Goal: Task Accomplishment & Management: Manage account settings

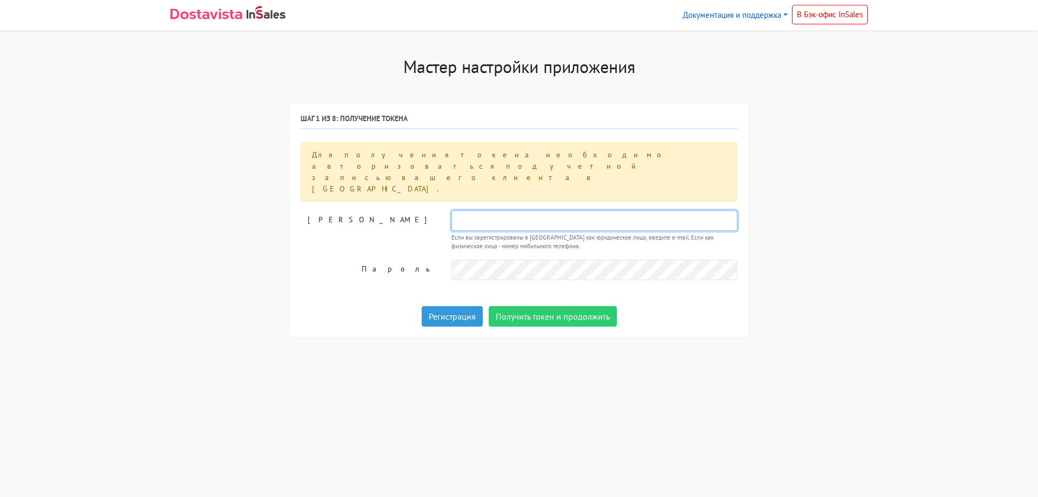
click at [514, 210] on input "text" at bounding box center [594, 220] width 286 height 21
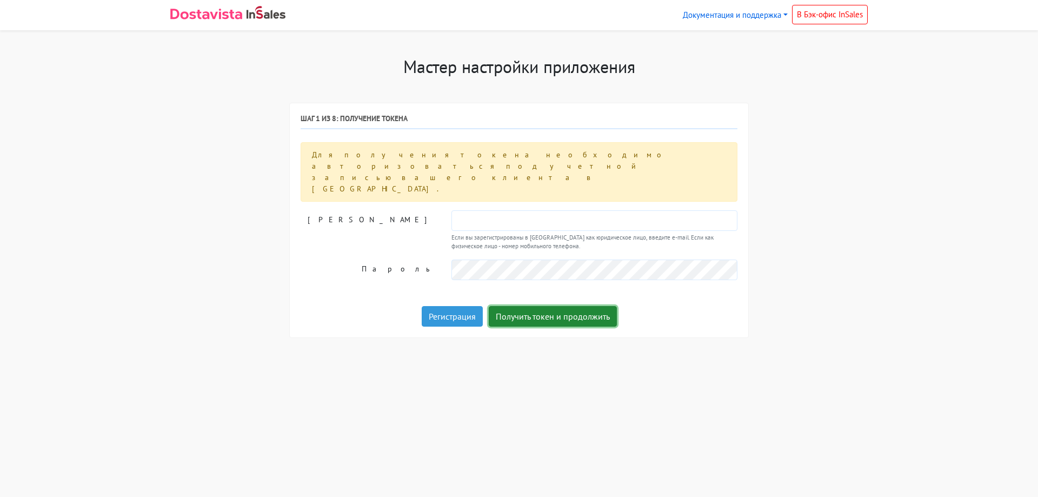
click at [512, 306] on button "Получить токен и продолжить" at bounding box center [553, 316] width 128 height 21
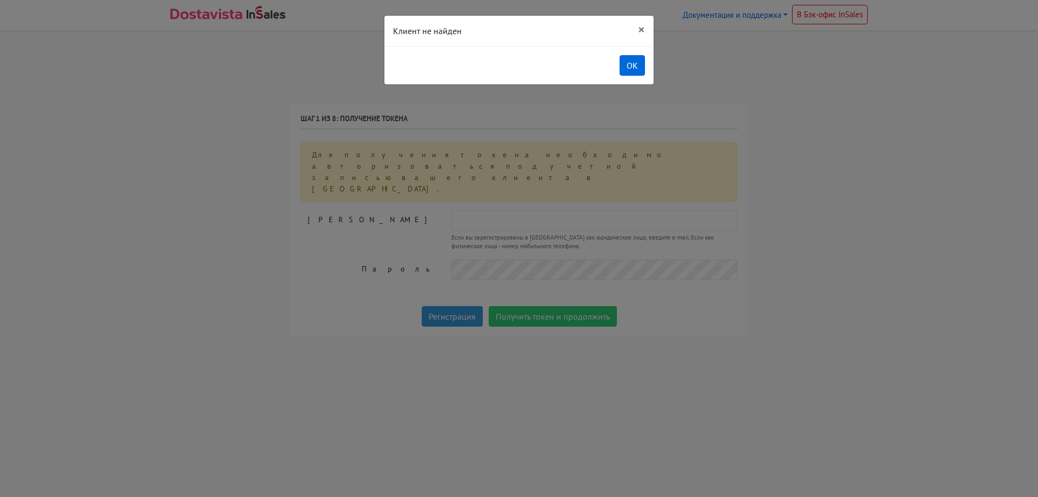
click at [641, 68] on button "OK" at bounding box center [631, 65] width 25 height 21
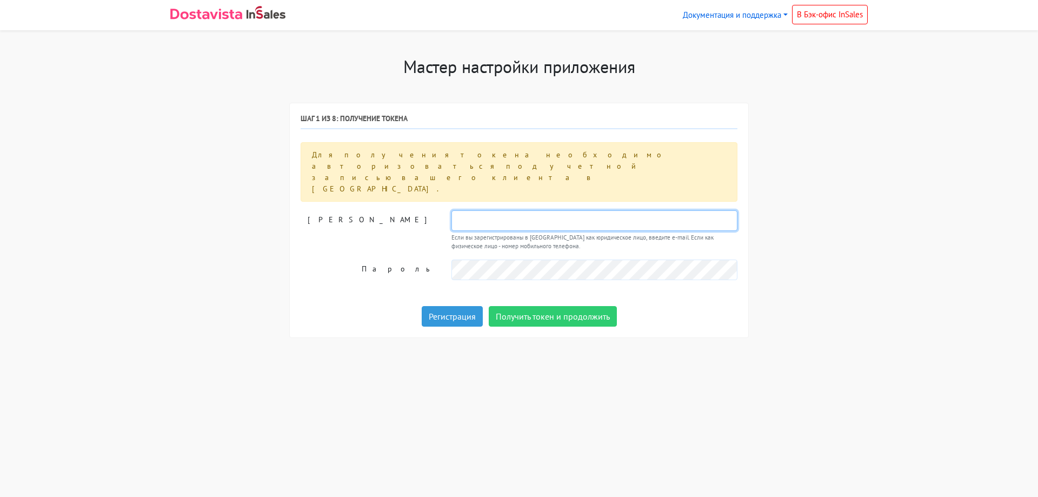
click at [499, 210] on input "text" at bounding box center [594, 220] width 286 height 21
click at [485, 210] on input "text" at bounding box center [594, 220] width 286 height 21
type input "volkov@venevalmaz.ru"
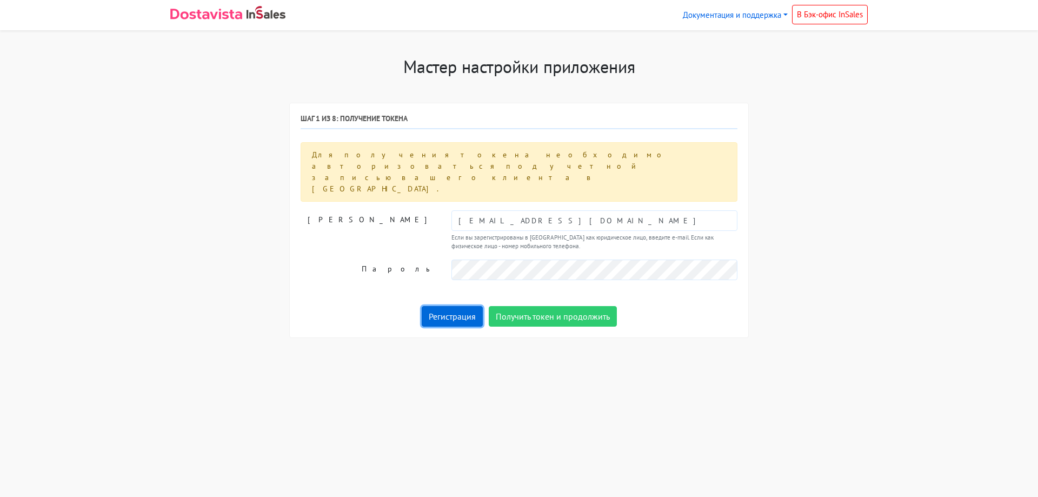
click at [446, 306] on link "Регистрация" at bounding box center [452, 316] width 61 height 21
click at [583, 306] on button "Получить токен и продолжить" at bounding box center [553, 316] width 128 height 21
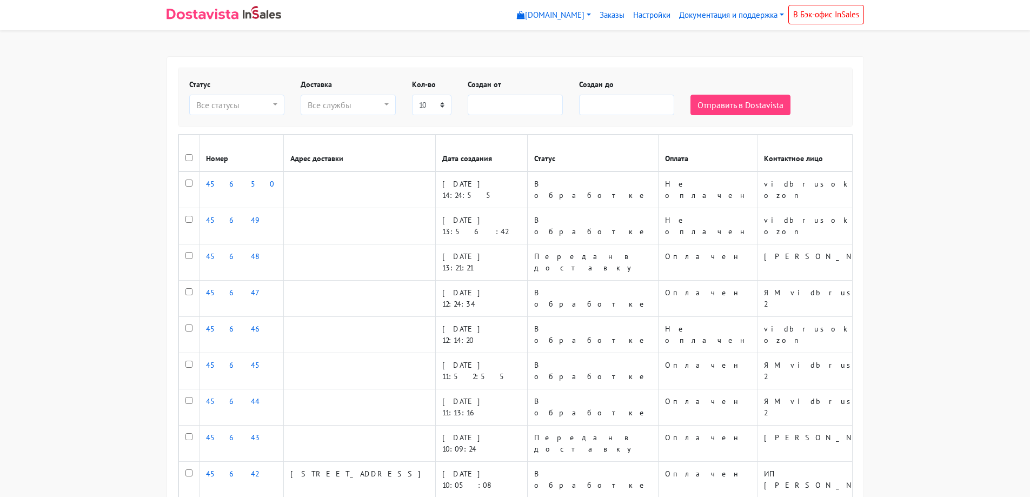
select select
click at [651, 13] on link "Настройки" at bounding box center [652, 15] width 46 height 21
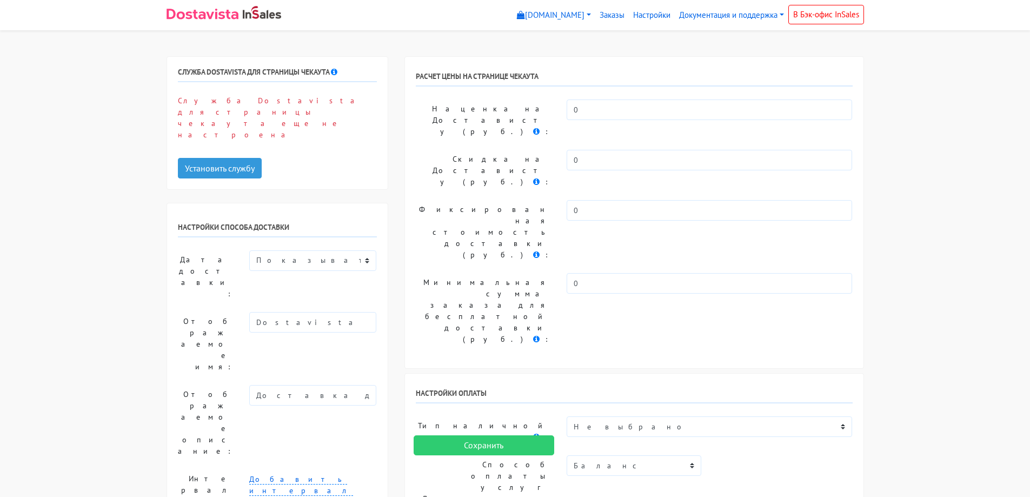
select select
click at [254, 158] on button "Установить службу" at bounding box center [220, 168] width 84 height 21
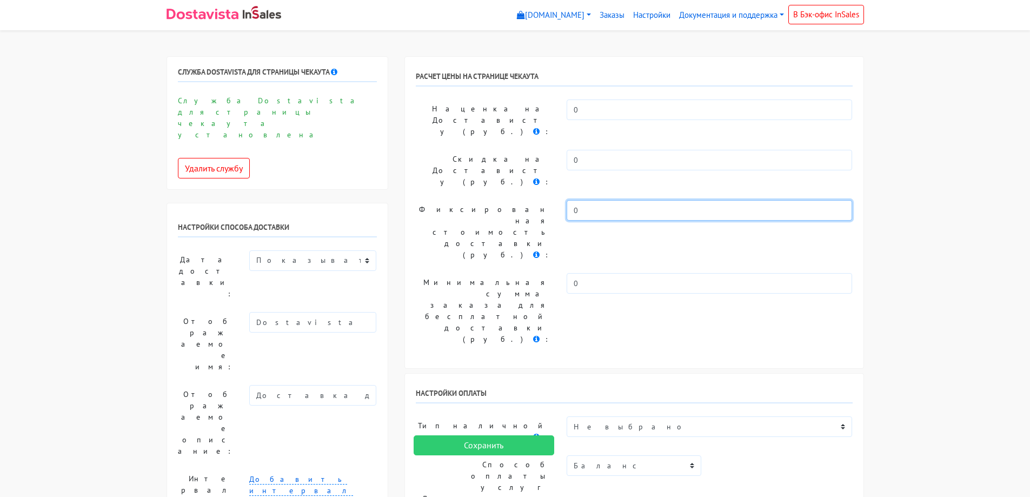
click at [598, 200] on input "0" at bounding box center [709, 210] width 286 height 21
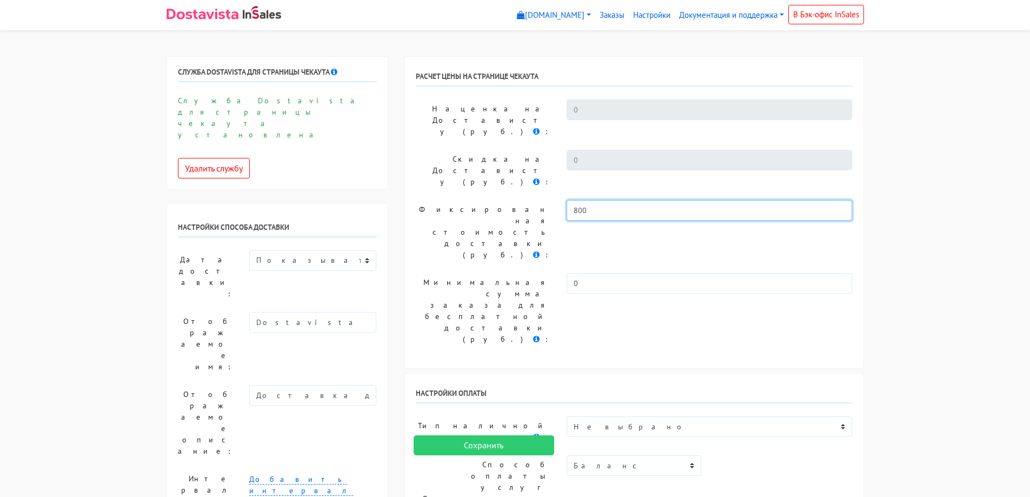
type input "800"
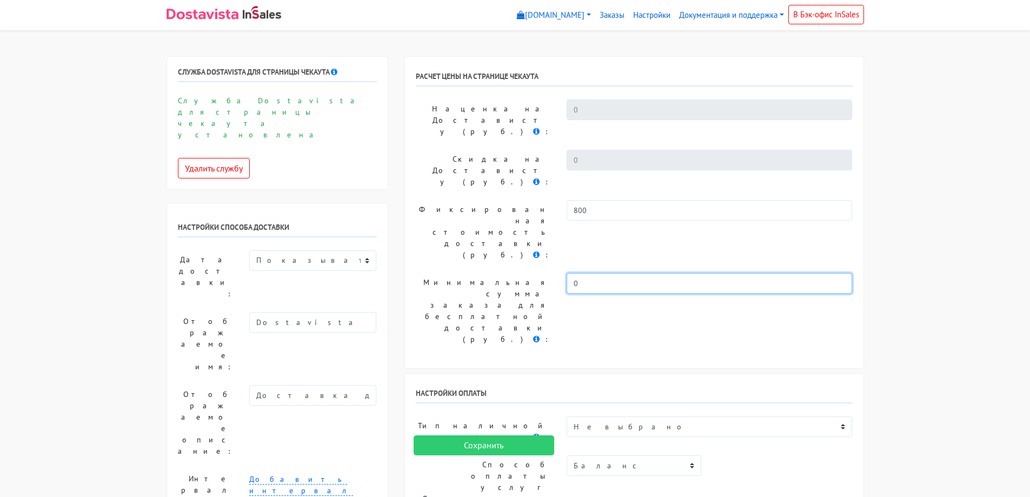
click at [619, 273] on input "0" at bounding box center [709, 283] width 286 height 21
type input "5000"
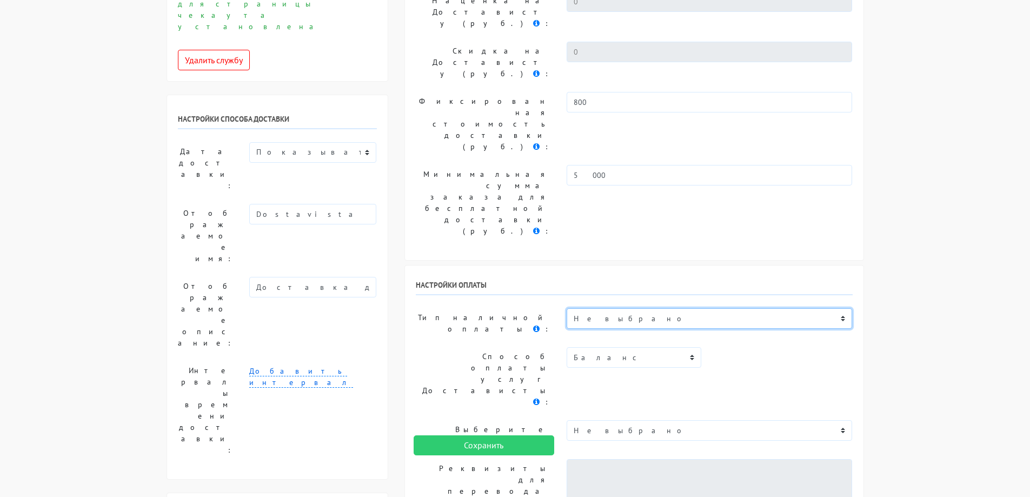
click at [684, 308] on select "Не выбрано Точка Плати частями Оплата банковской картой.Visa, Mastercard, МИР Б…" at bounding box center [709, 318] width 286 height 21
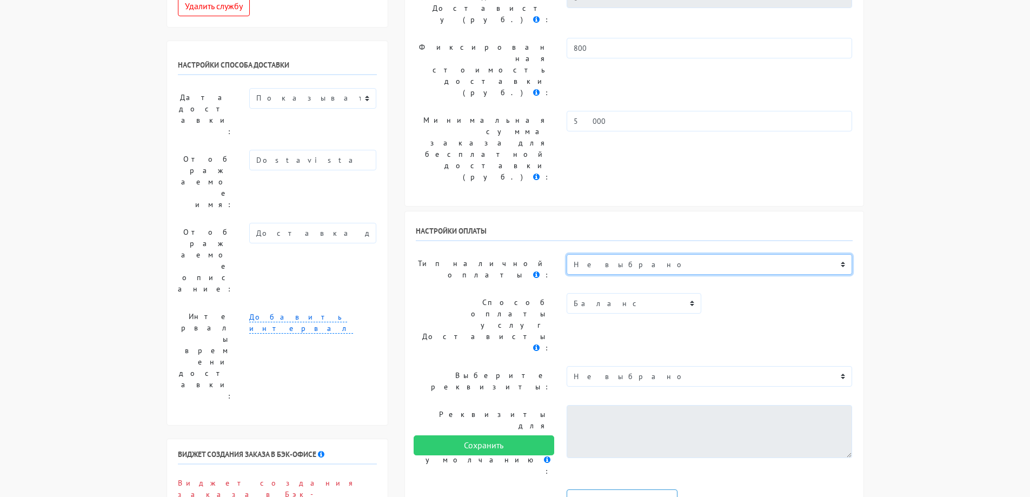
scroll to position [54, 0]
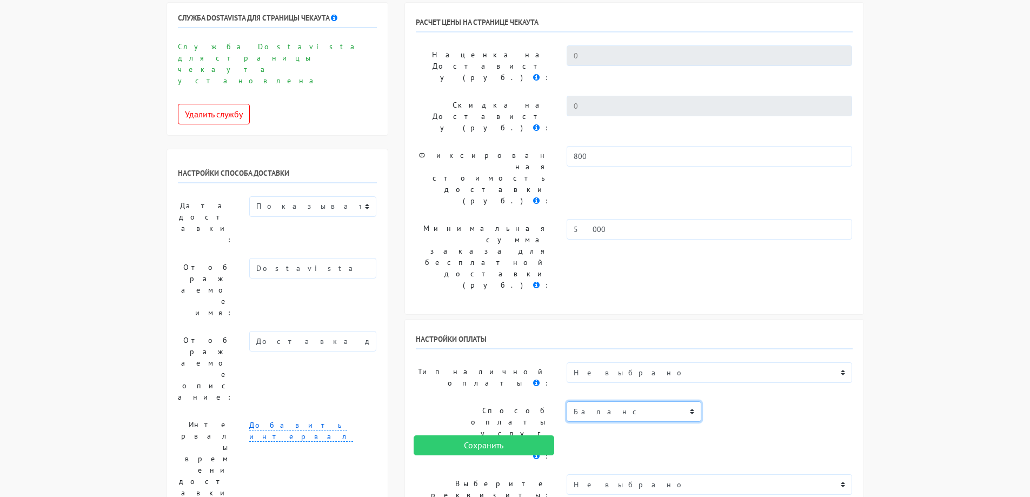
click at [612, 401] on select "Баланс" at bounding box center [633, 411] width 135 height 21
click at [622, 474] on select "Не выбрано" at bounding box center [709, 484] width 286 height 21
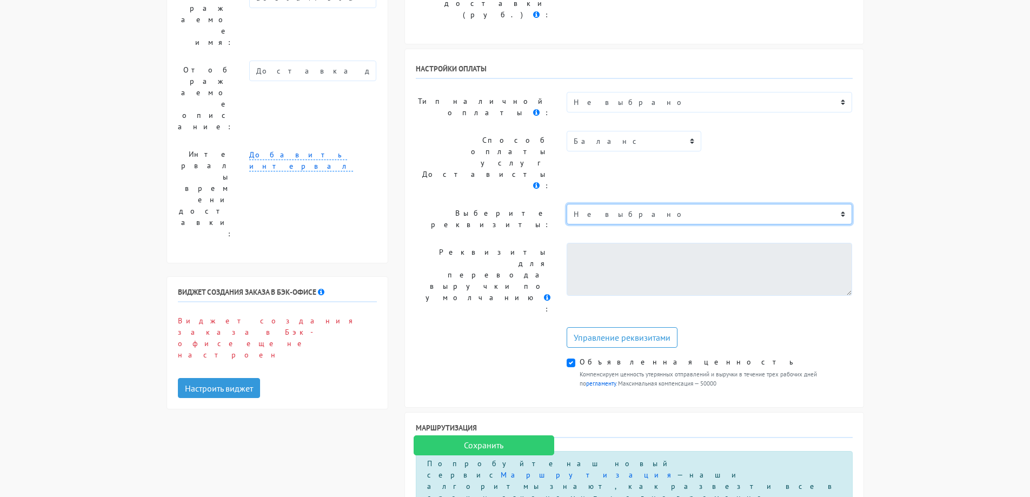
scroll to position [378, 0]
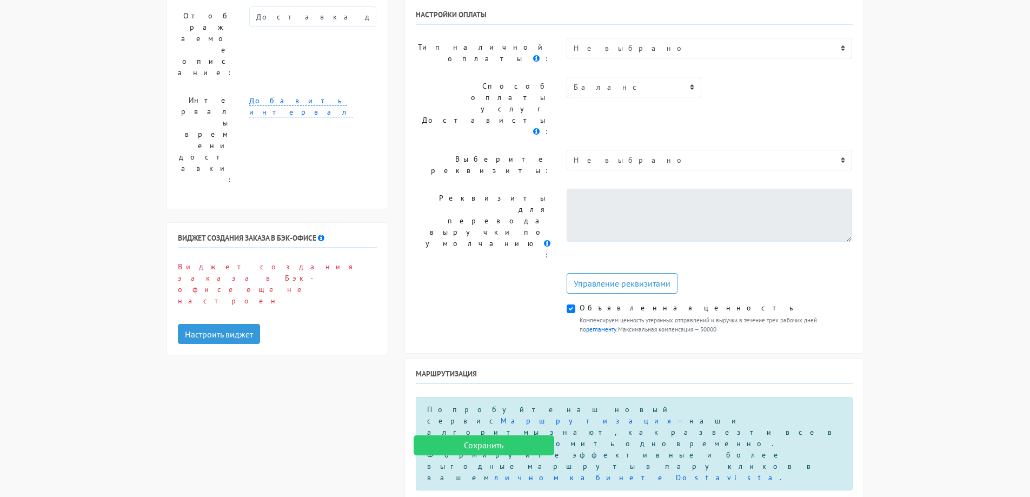
click at [639, 358] on div "Маршрутизация Попробуйте наш новый сервис Маршрутизация — наши алгоритмы знают,…" at bounding box center [634, 463] width 458 height 210
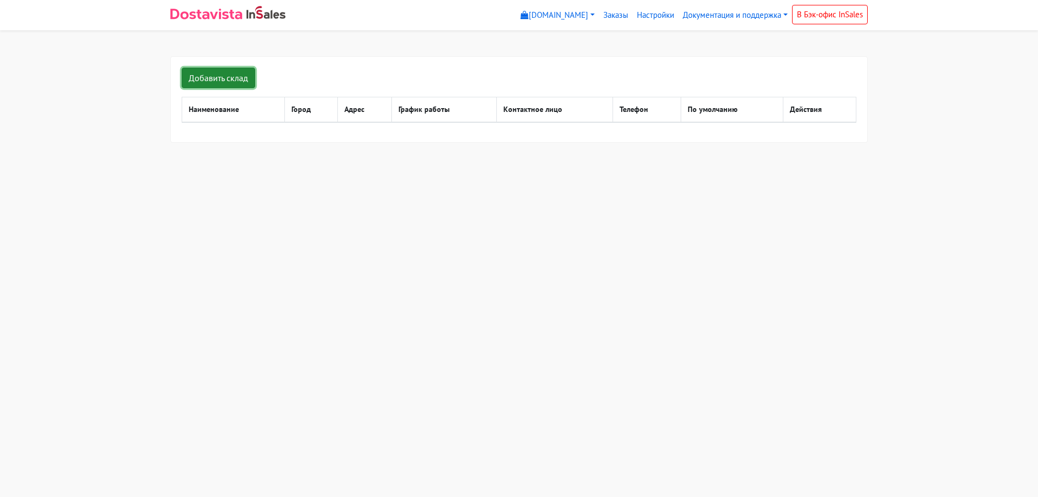
click at [228, 82] on link "Добавить склад" at bounding box center [218, 78] width 73 height 21
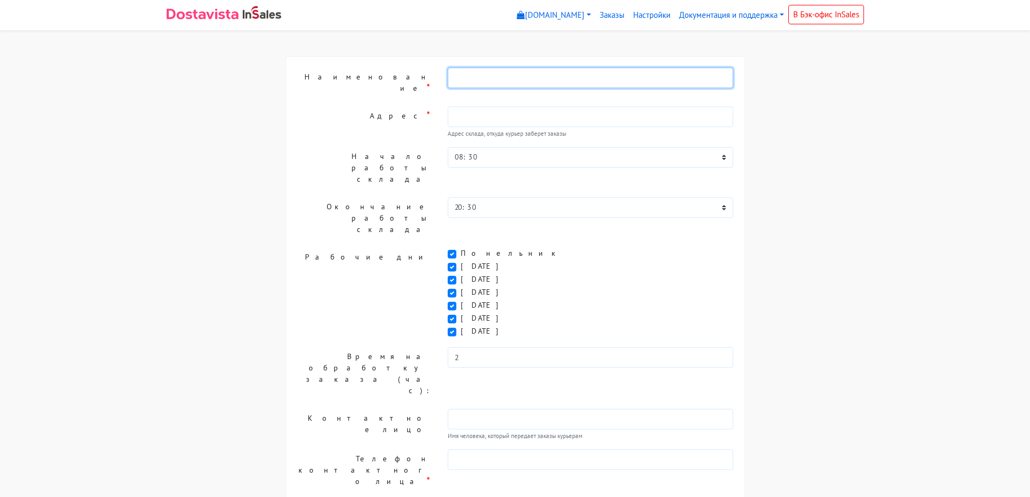
click at [481, 83] on input "text" at bounding box center [590, 78] width 286 height 21
type input "C"
type input "Склад для Достависта"
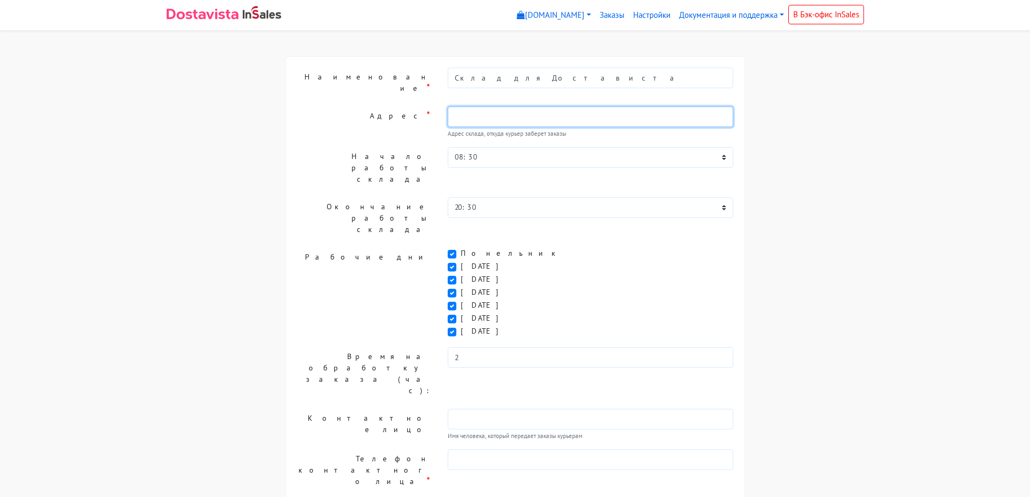
click at [478, 110] on input "text" at bounding box center [590, 116] width 286 height 21
click at [589, 108] on input "Новодмитровская 5 а строение 11" at bounding box center [590, 116] width 286 height 21
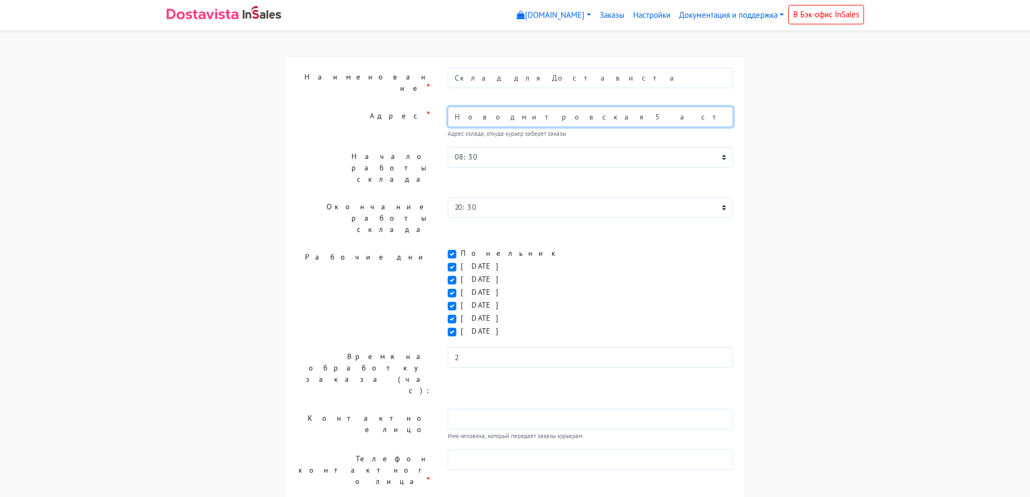
click at [589, 108] on input "Новодмитровская 5 а строение 11" at bounding box center [590, 116] width 286 height 21
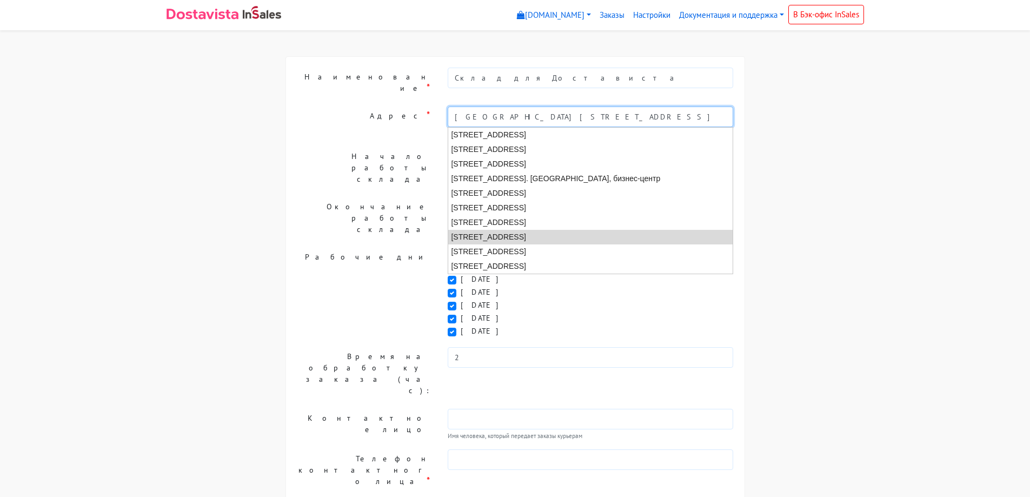
click at [619, 230] on li "Москва, Новодмитровская улица, 5а ст11" at bounding box center [590, 237] width 285 height 15
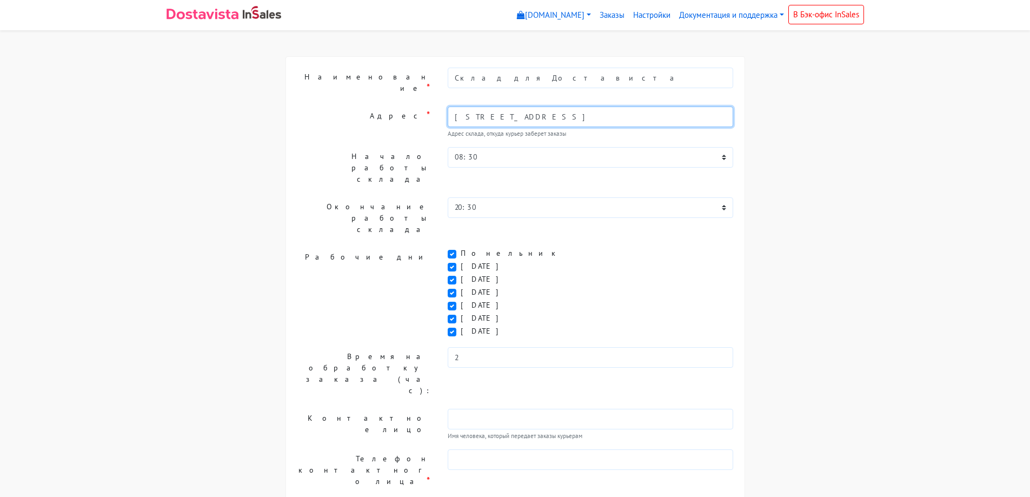
type input "Москва, Новодмитровская улица, 5а ст11"
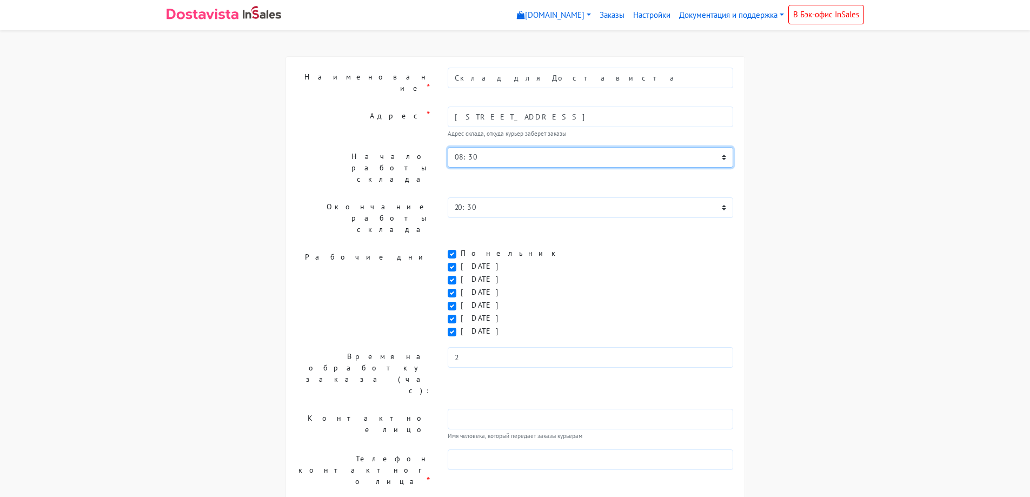
click at [559, 147] on select "00:00 00:30 01:00 01:30 02:00 02:30 03:00 03:30 04:00 04:30 05:00 05:30 06:00 0…" at bounding box center [590, 157] width 286 height 21
select select "10:00"
click at [447, 147] on select "00:00 00:30 01:00 01:30 02:00 02:30 03:00 03:30 04:00 04:30 05:00 05:30 06:00 0…" at bounding box center [590, 157] width 286 height 21
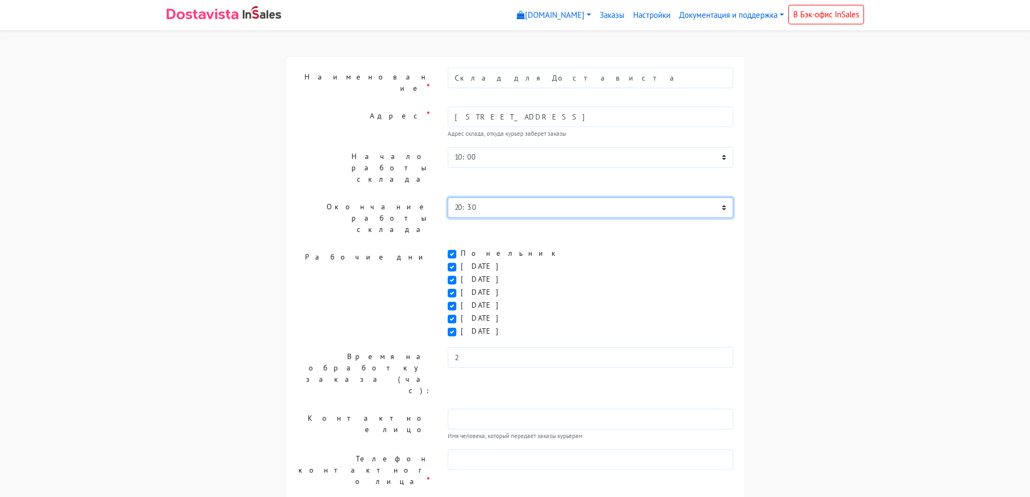
click at [490, 197] on select "00:00 00:30 01:00 01:30 02:00 02:30 03:00 03:30 04:00 04:30 05:00 05:30 06:00 0…" at bounding box center [590, 207] width 286 height 21
select select "17:00"
click at [447, 197] on select "00:00 00:30 01:00 01:30 02:00 02:30 03:00 03:30 04:00 04:30 05:00 05:30 06:00 0…" at bounding box center [590, 207] width 286 height 21
click at [472, 325] on div "Воскресенье" at bounding box center [590, 331] width 286 height 13
click at [472, 312] on label "Суббота" at bounding box center [483, 317] width 46 height 11
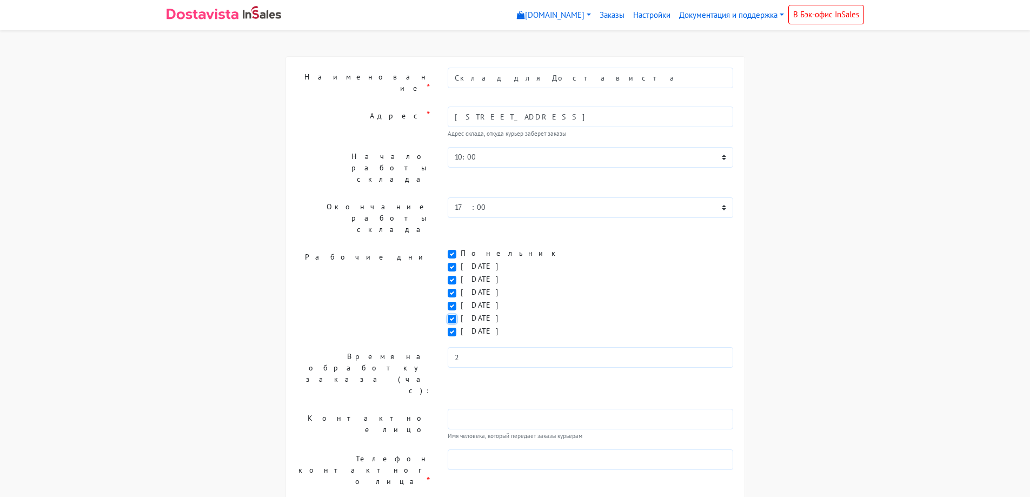
click at [467, 312] on input "Суббота" at bounding box center [463, 315] width 7 height 7
checkbox input "false"
click at [477, 325] on label "Воскресенье" at bounding box center [483, 330] width 46 height 11
click at [467, 325] on input "Воскресенье" at bounding box center [463, 328] width 7 height 7
checkbox input "false"
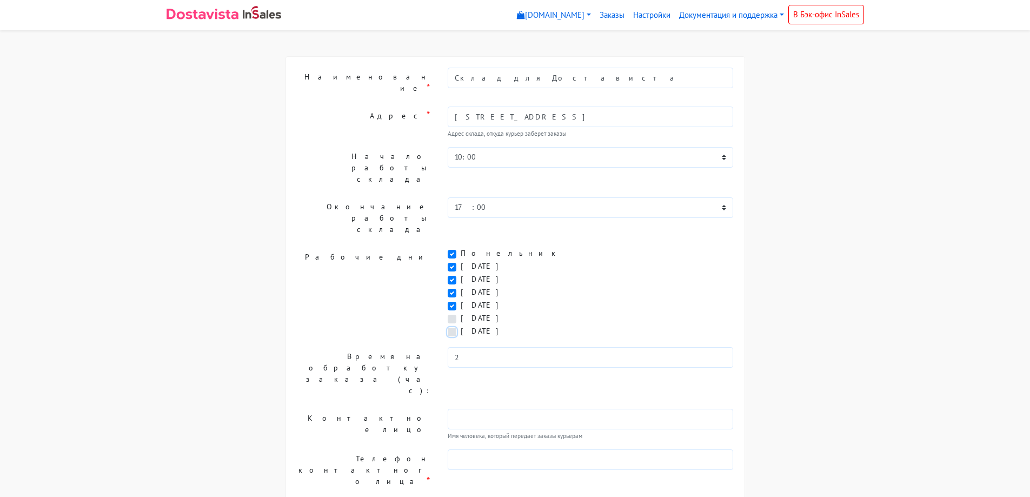
scroll to position [28, 0]
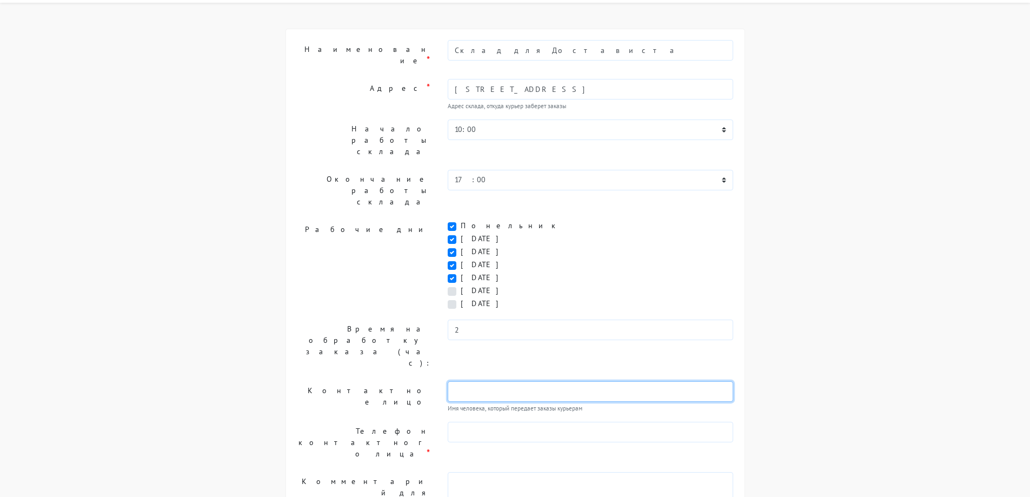
click at [489, 381] on input "text" at bounding box center [590, 391] width 286 height 21
type input "Станислав"
click at [491, 422] on input "text" at bounding box center [590, 432] width 286 height 21
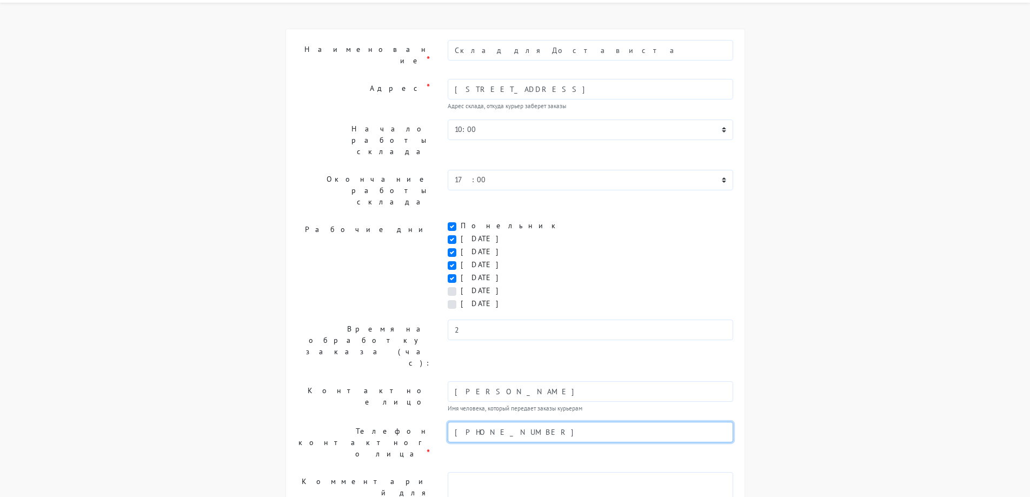
type input "+79773438454"
click at [507, 472] on textarea at bounding box center [590, 498] width 286 height 53
type textarea "Звонок "Ресепшн" 3 этаж"
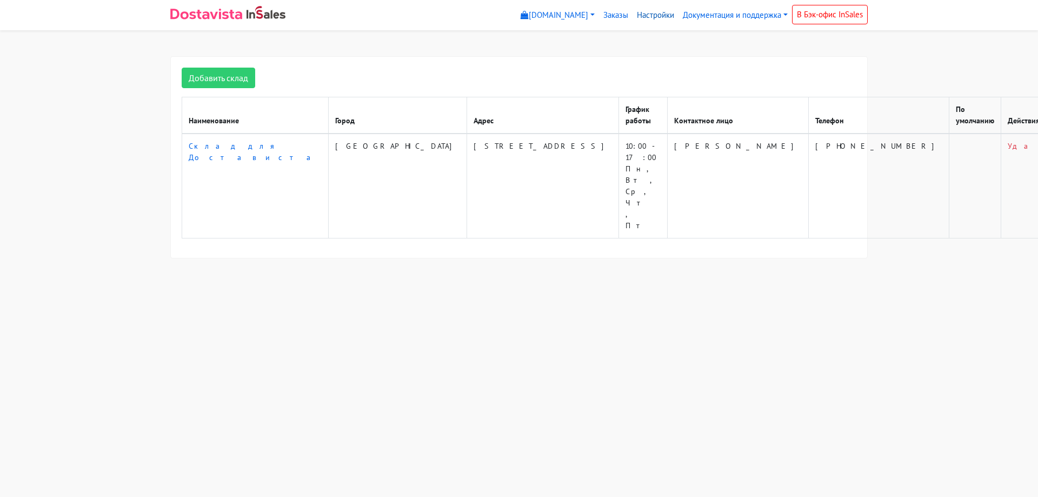
click at [645, 17] on link "Настройки" at bounding box center [655, 15] width 46 height 21
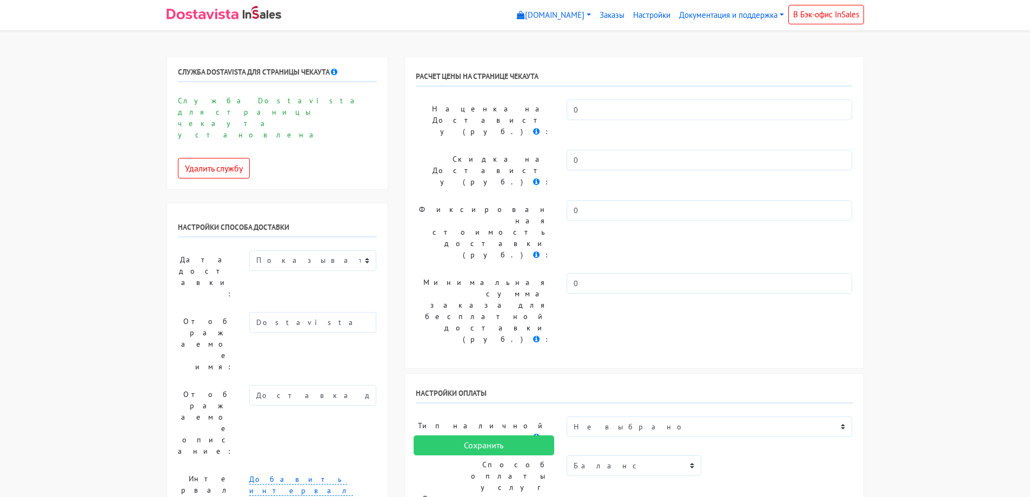
select select
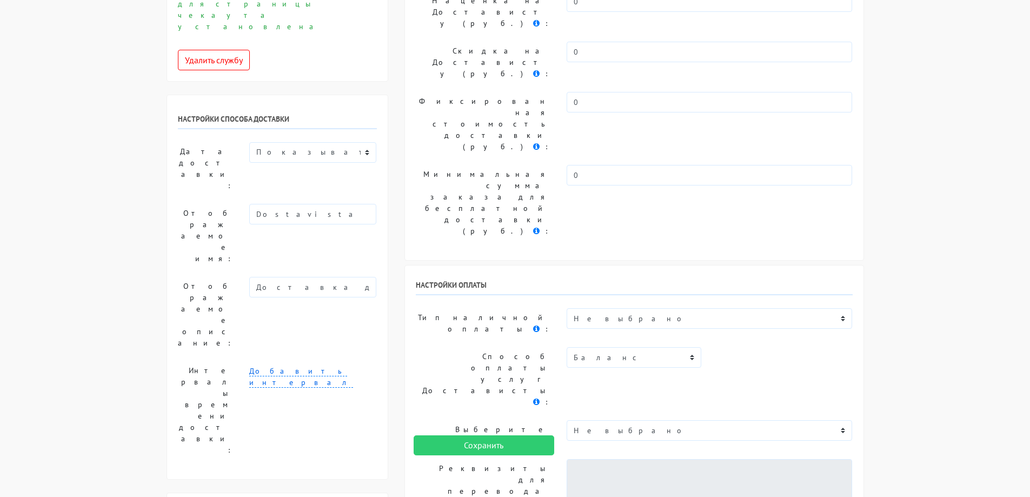
scroll to position [162, 0]
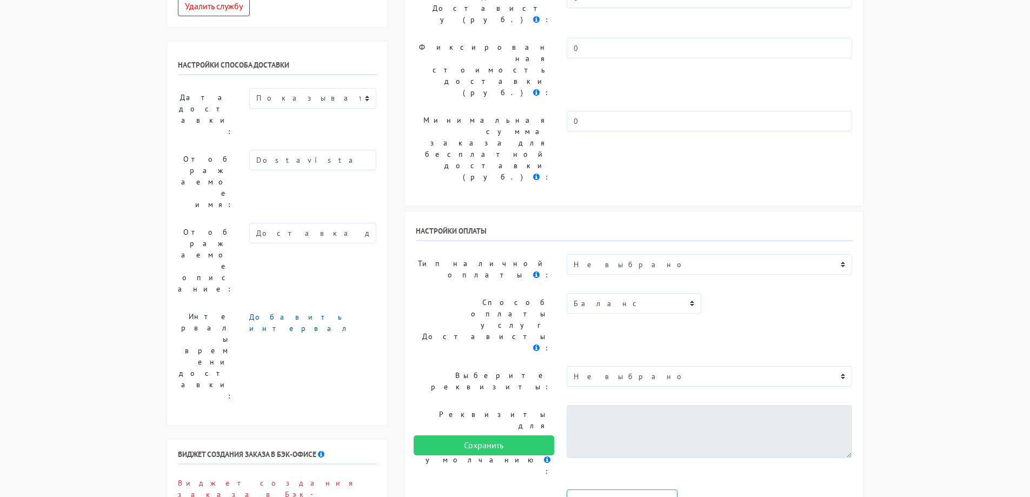
click at [256, 312] on link "Добавить интервал" at bounding box center [301, 323] width 104 height 22
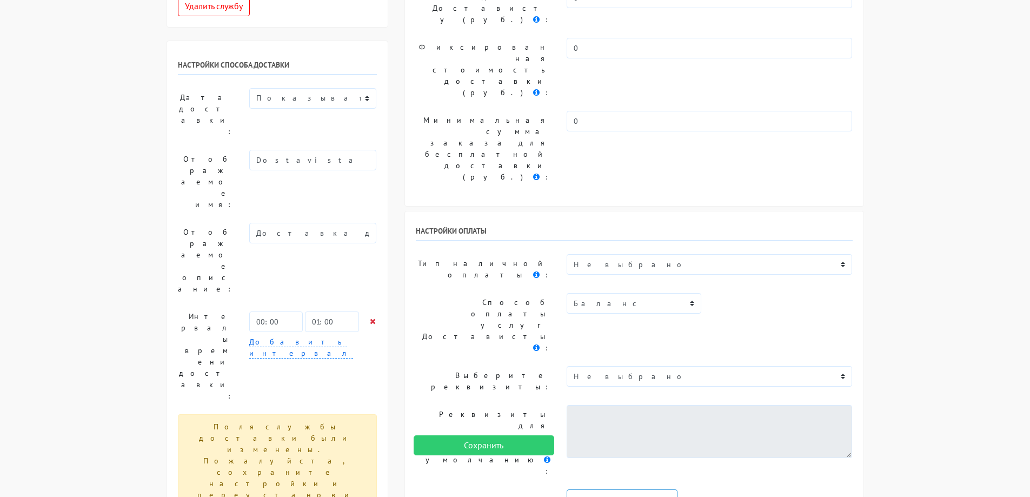
click at [724, 366] on select "Не выбрано" at bounding box center [709, 376] width 286 height 21
click at [623, 405] on textarea at bounding box center [709, 431] width 286 height 53
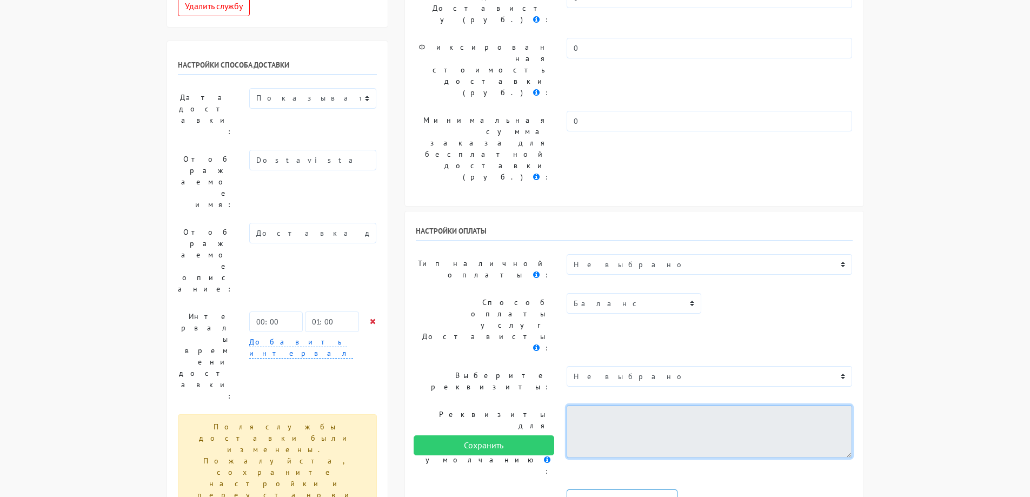
click at [615, 405] on textarea at bounding box center [709, 431] width 286 height 53
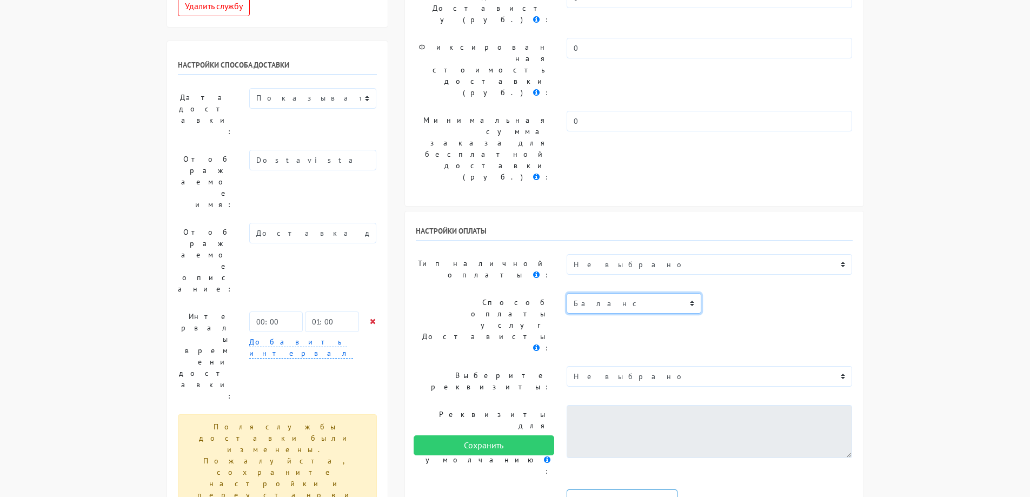
click at [641, 293] on select "Баланс" at bounding box center [633, 303] width 135 height 21
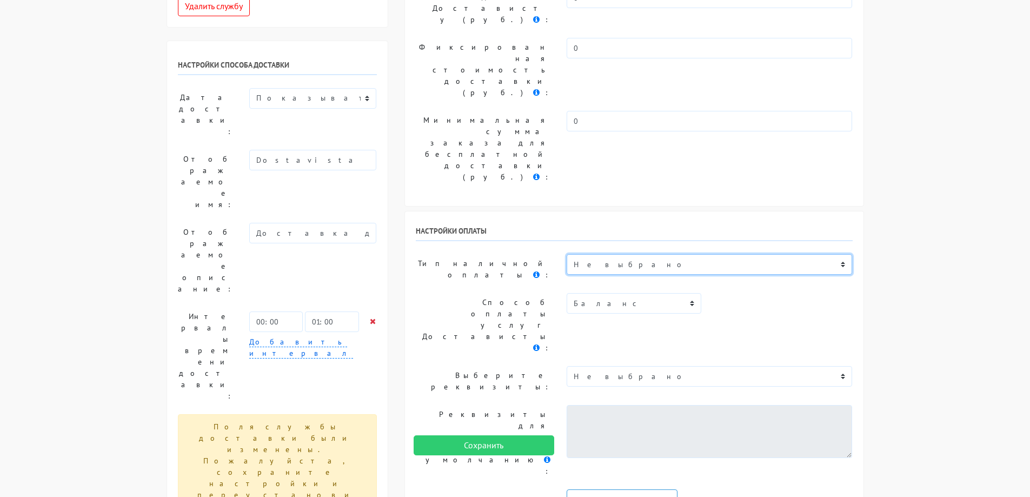
click at [632, 254] on select "Не выбрано Точка Плати частями Оплата банковской [DOMAIN_NAME], Mastercard, МИР…" at bounding box center [709, 264] width 286 height 21
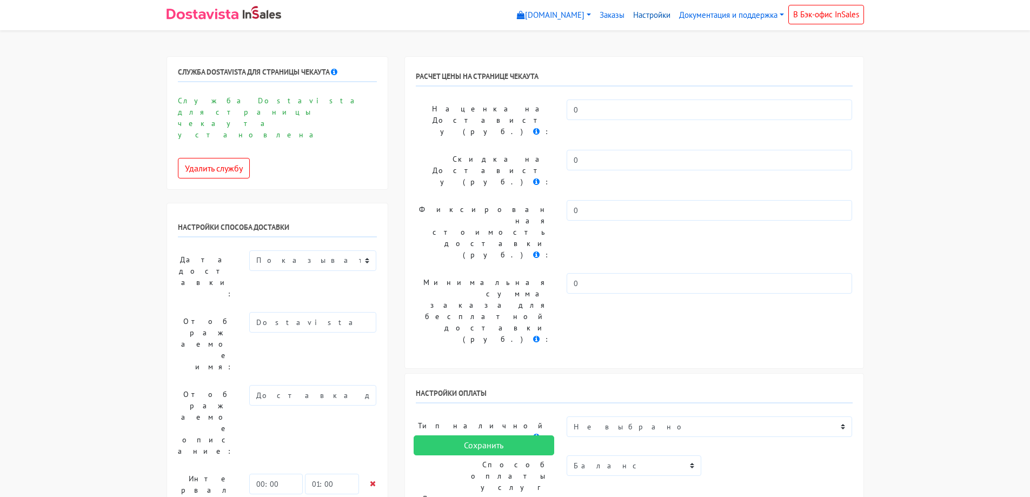
click at [652, 20] on link "Настройки" at bounding box center [652, 15] width 46 height 21
select select
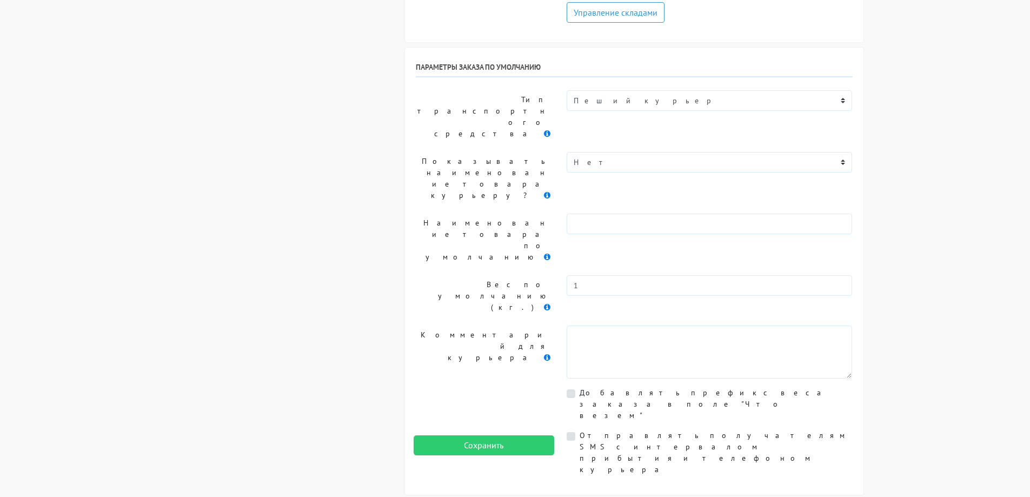
scroll to position [1073, 0]
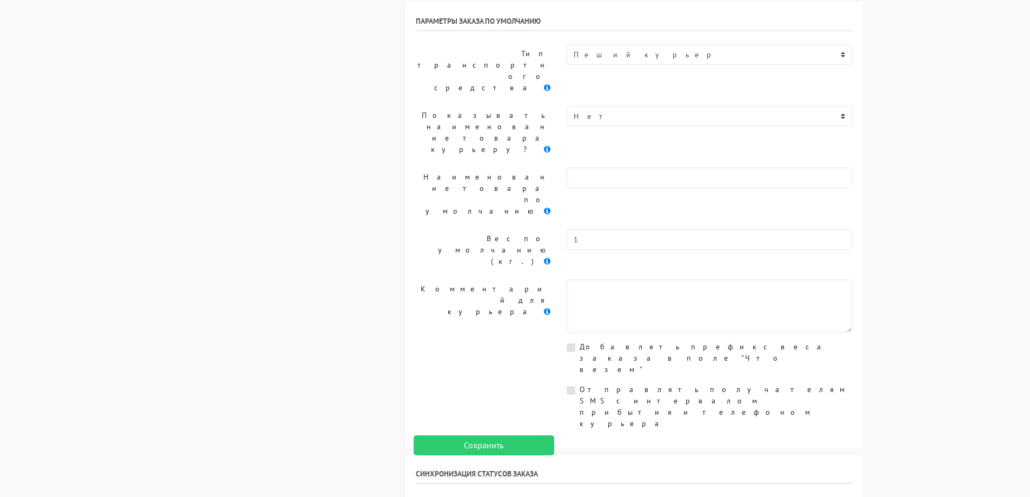
select select "novyy"
select select
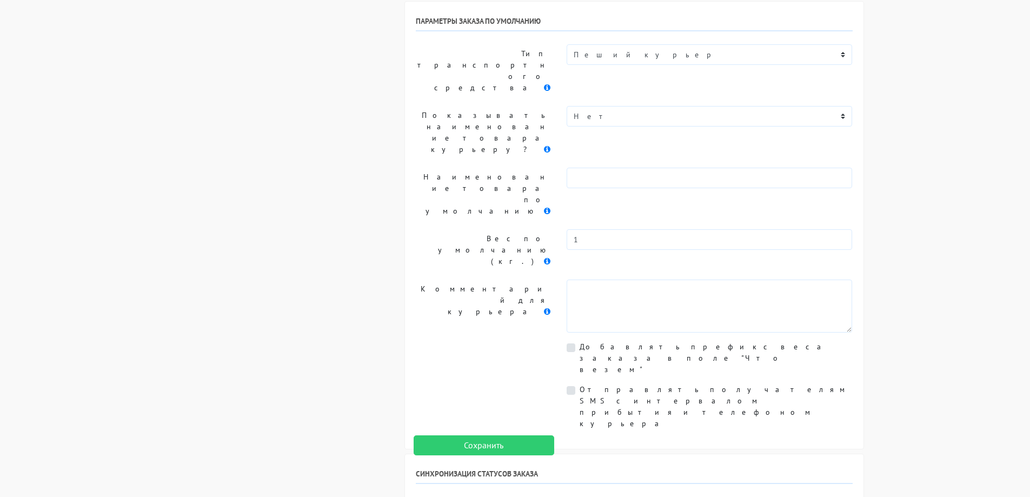
select select "na-sbork"
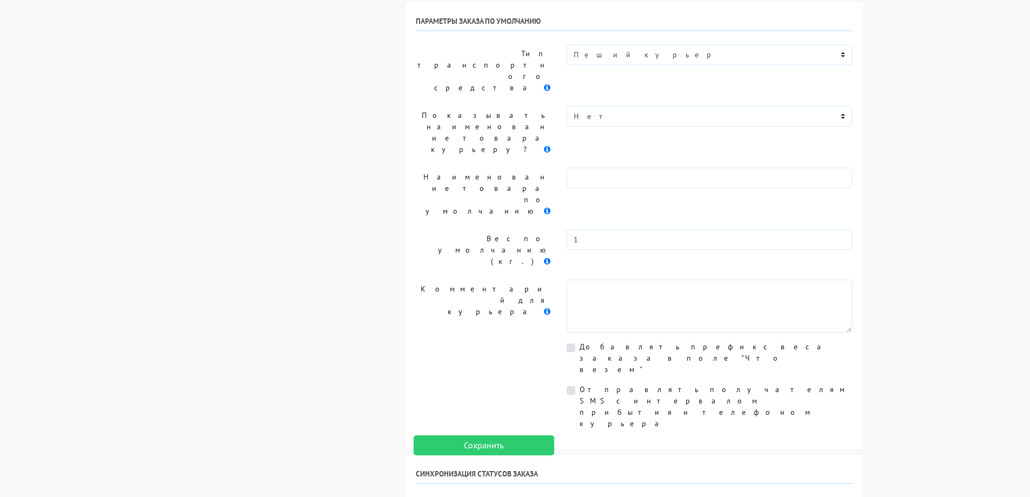
select select "na-sbork"
select select "peredan-v-dostavk"
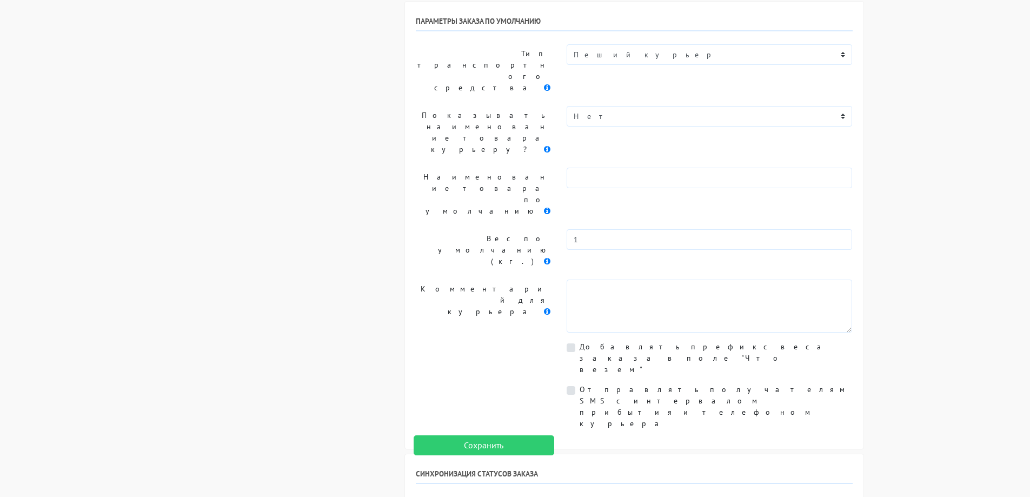
select select "peredan-v-dostavk"
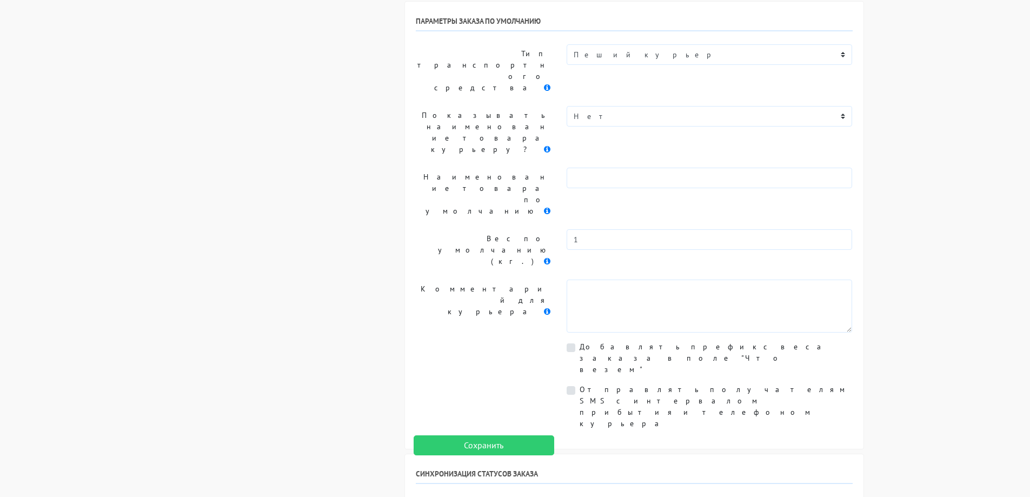
click at [933, 243] on body "vidbrusok.myinsales.ru vidbrusok.myinsales.ru Выйти Заказы Настройки" at bounding box center [515, 6] width 1030 height 2158
select select "gotov-k-vydach"
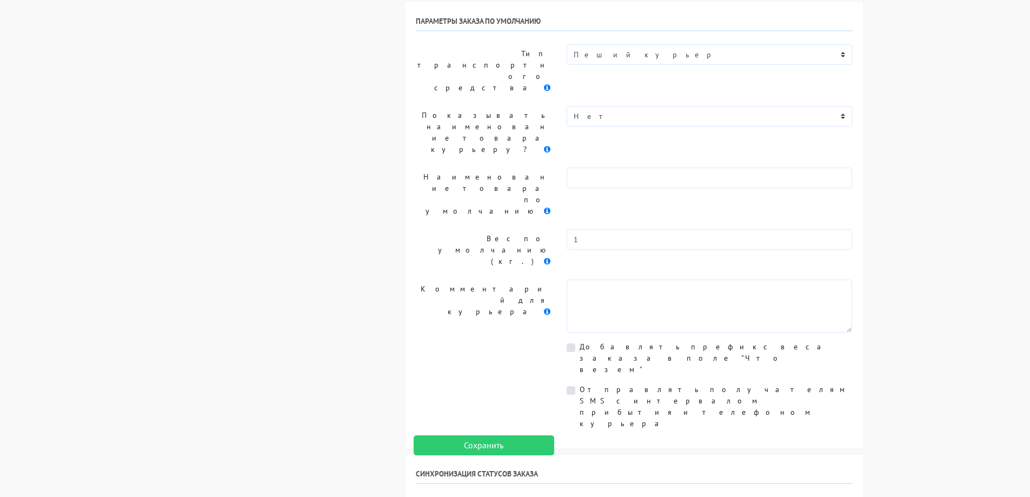
select select "dostavlen"
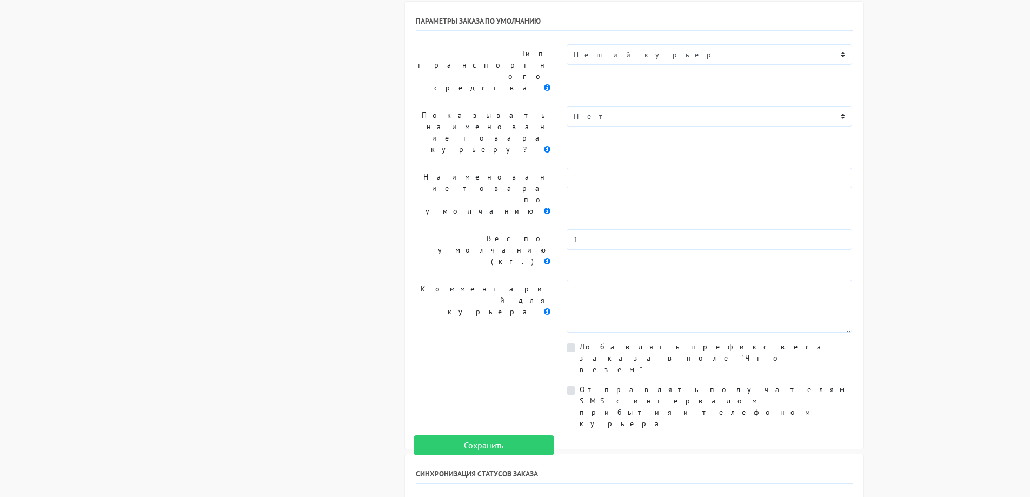
select select "otmenen"
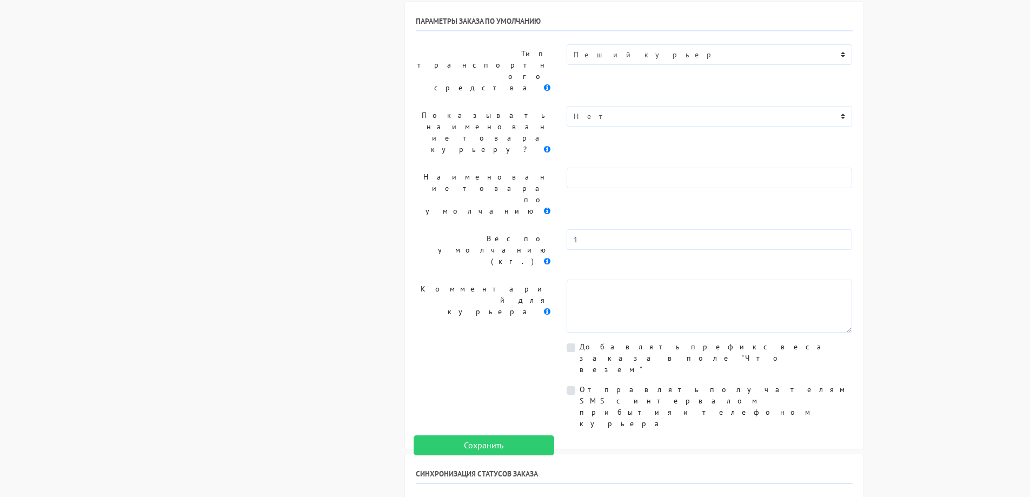
select select "soglasovan"
select select "otmenen"
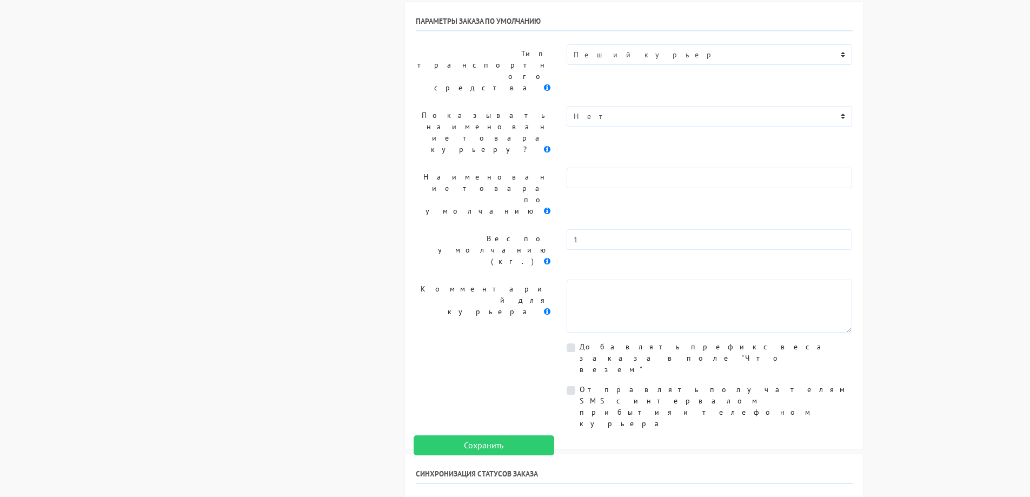
click at [523, 450] on input "Сохранить" at bounding box center [483, 445] width 141 height 21
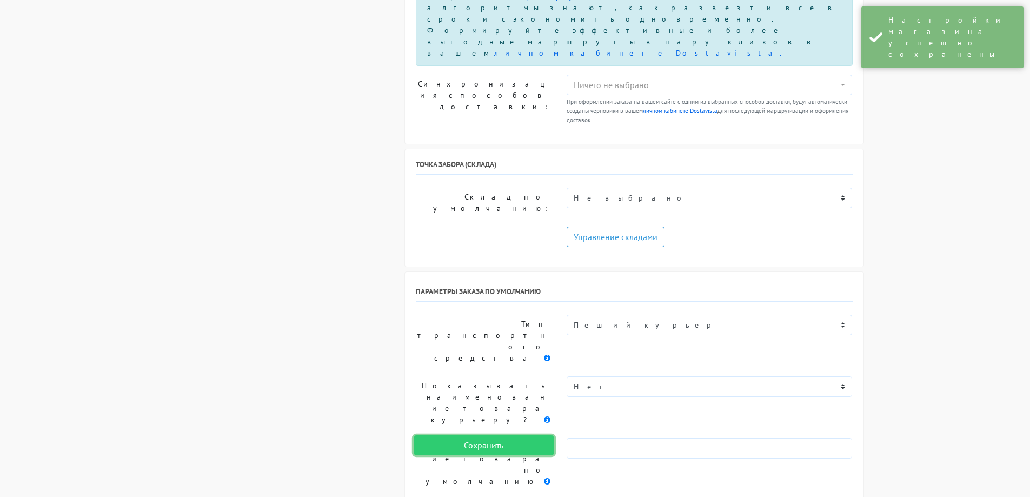
scroll to position [748, 0]
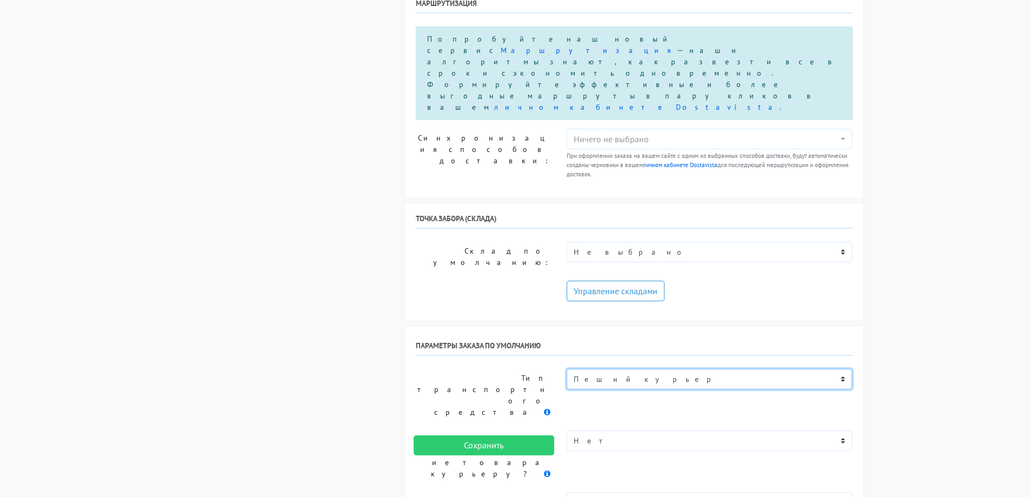
click at [688, 369] on select "Пеший курьер Легковой автомобиль Каблук (до 700 кг) Микроавтобус / портер (до 1…" at bounding box center [709, 379] width 286 height 21
click at [972, 170] on body "vidbrusok.myinsales.ru vidbrusok.myinsales.ru Выйти Заказы Настройки" at bounding box center [515, 331] width 1030 height 2158
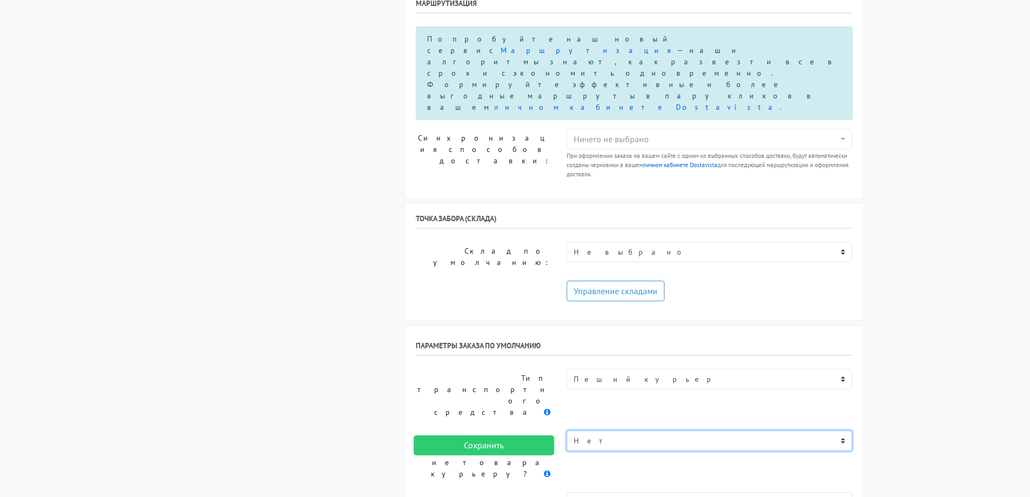
click at [645, 430] on select "Нет Да" at bounding box center [709, 440] width 286 height 21
click at [921, 131] on body "vidbrusok.myinsales.ru vidbrusok.myinsales.ru Выйти Заказы Настройки" at bounding box center [515, 331] width 1030 height 2158
click at [697, 430] on select "Нет Да" at bounding box center [709, 440] width 286 height 21
select select "1"
click at [566, 430] on select "Нет Да" at bounding box center [709, 440] width 286 height 21
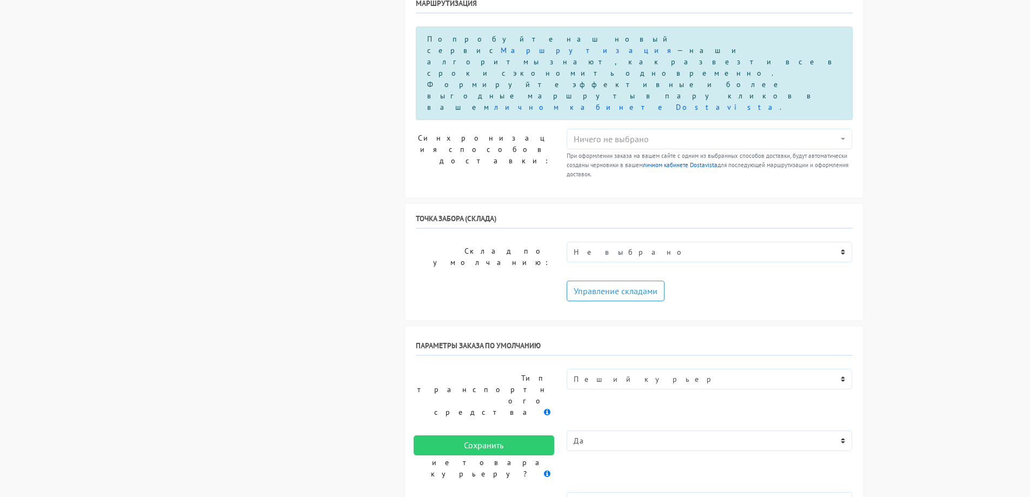
click at [927, 127] on body "vidbrusok.myinsales.ru vidbrusok.myinsales.ru Выйти Заказы Настройки" at bounding box center [515, 300] width 1030 height 2096
click at [505, 440] on input "Сохранить" at bounding box center [483, 445] width 141 height 21
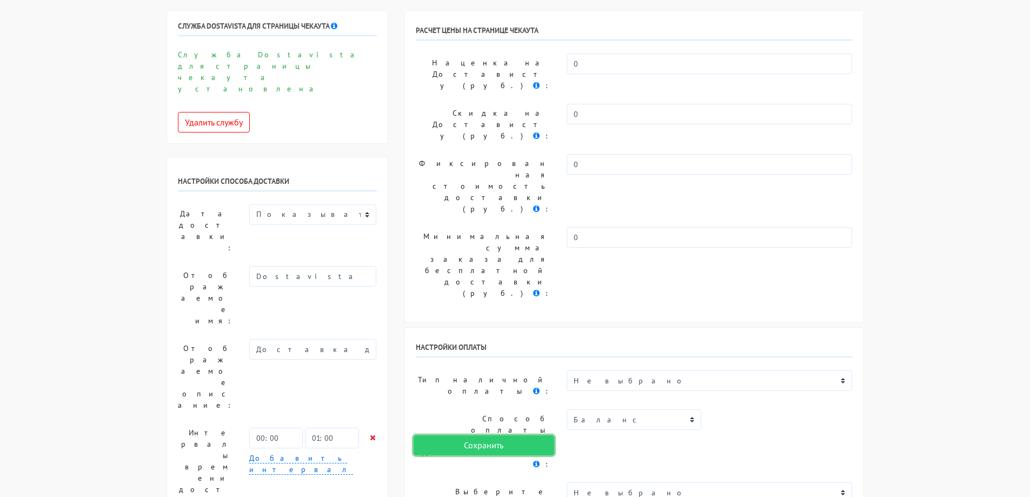
scroll to position [0, 0]
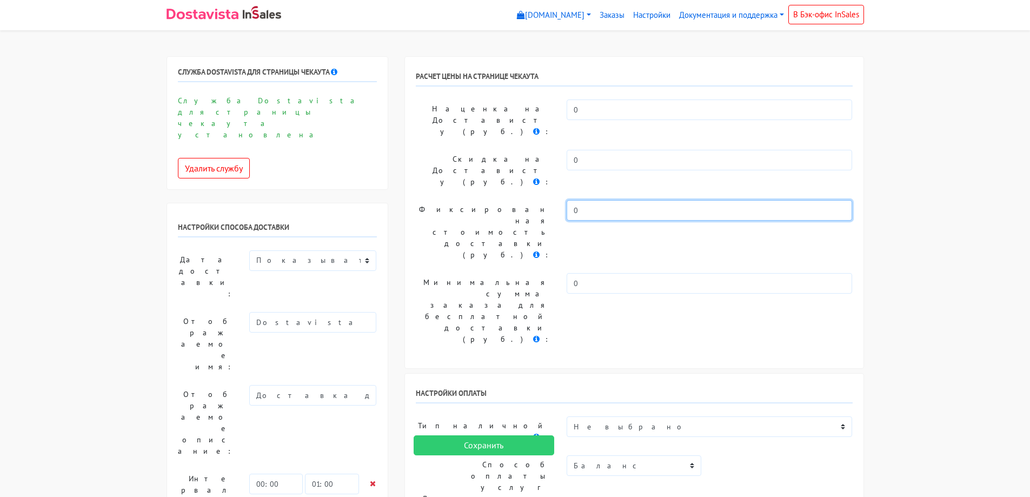
click at [614, 200] on input "0" at bounding box center [709, 210] width 286 height 21
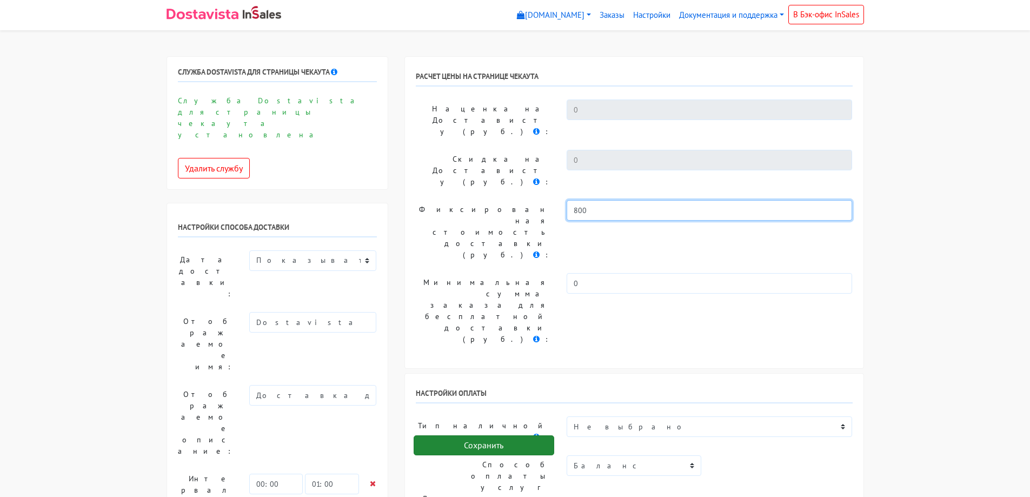
type input "800"
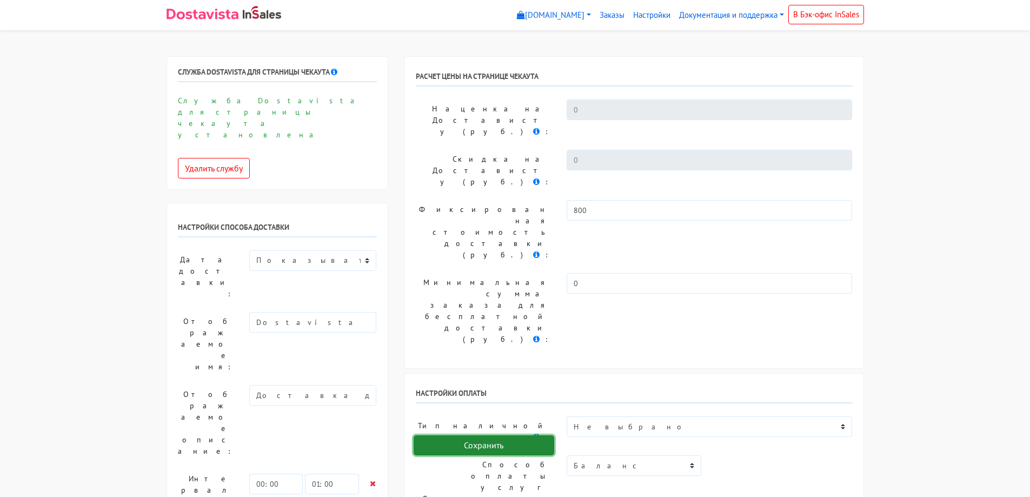
click at [533, 447] on input "Сохранить" at bounding box center [483, 445] width 141 height 21
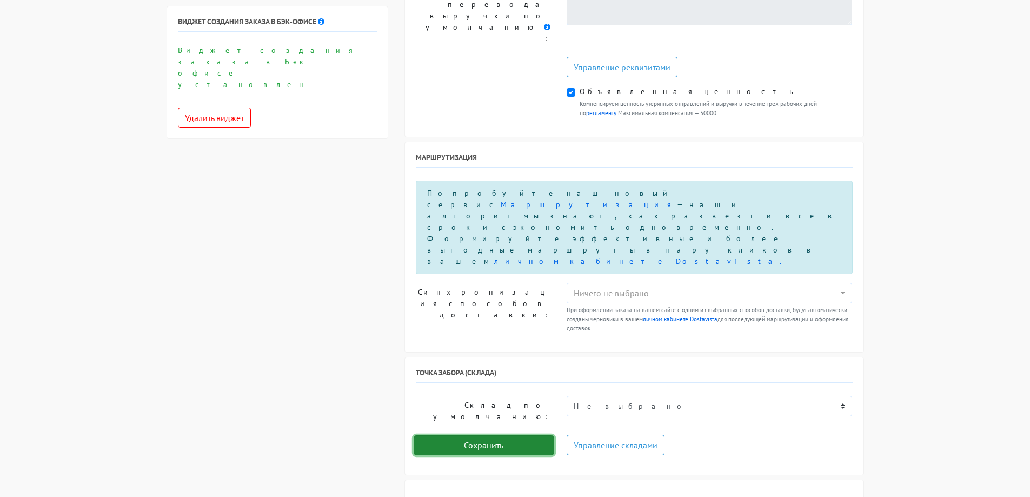
scroll to position [757, 0]
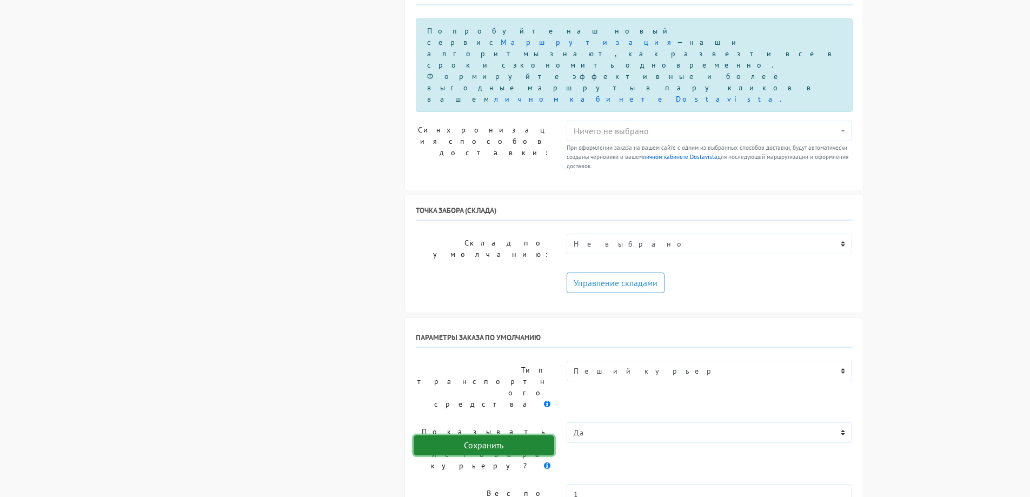
click at [497, 445] on input "Сохранить" at bounding box center [483, 445] width 141 height 21
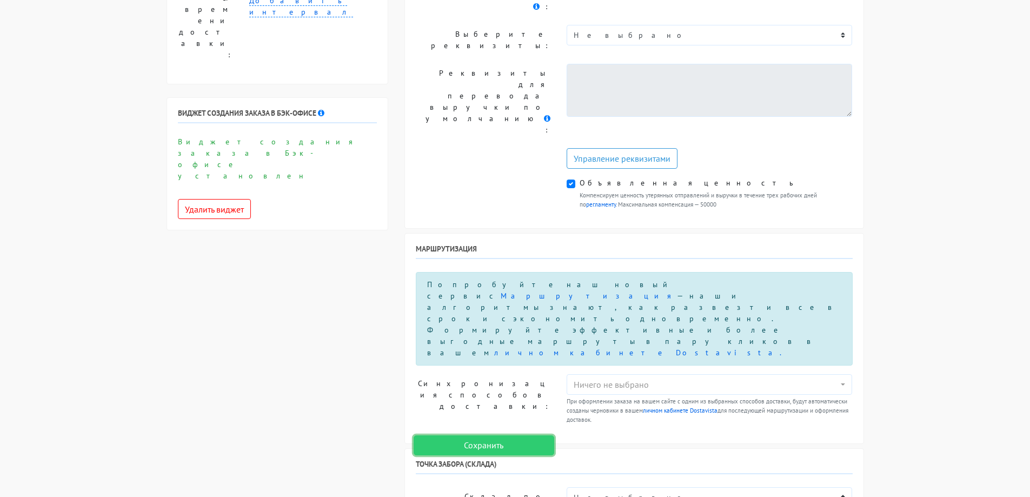
scroll to position [449, 0]
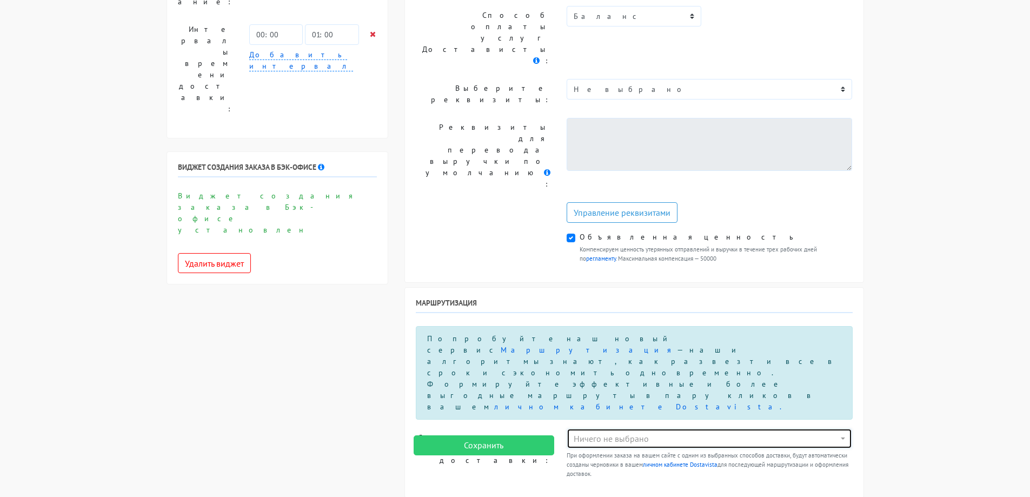
click at [633, 432] on div "Ничего не выбрано" at bounding box center [705, 438] width 265 height 13
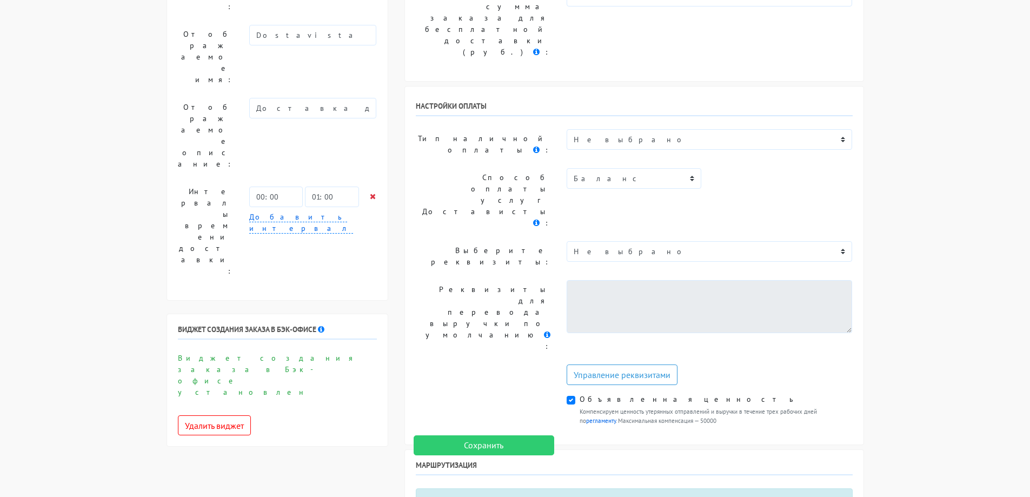
scroll to position [233, 0]
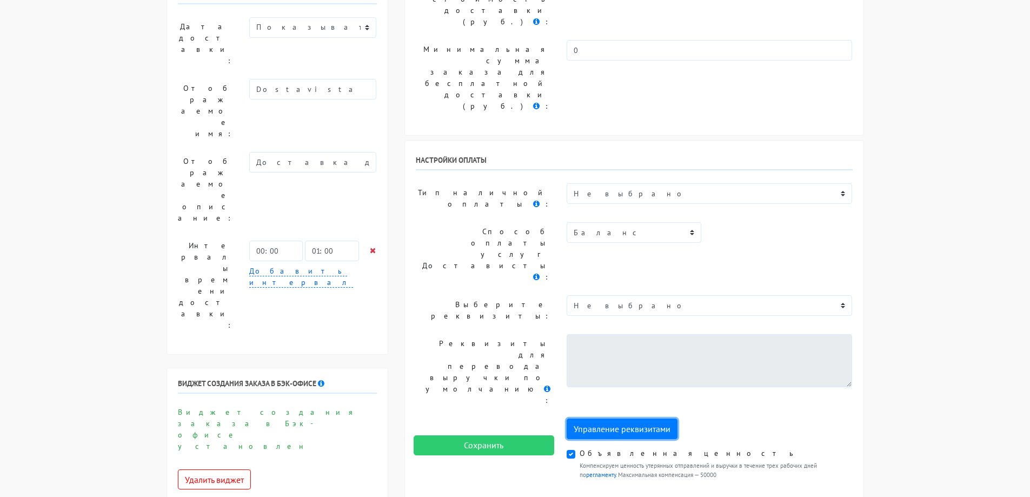
click at [631, 418] on link "Управление реквизитами" at bounding box center [621, 428] width 111 height 21
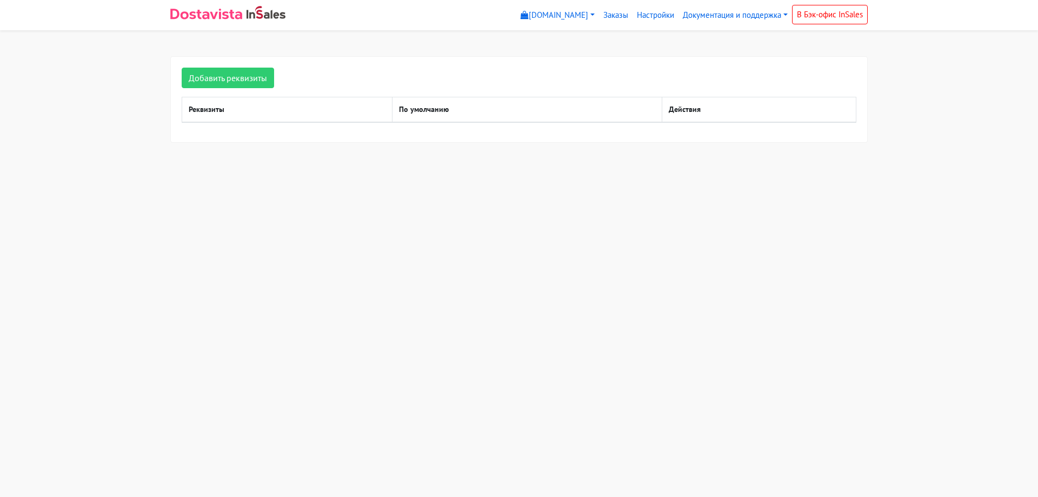
click at [278, 113] on th "Реквизиты" at bounding box center [287, 109] width 210 height 25
click at [236, 82] on link "Добавить реквизиты" at bounding box center [228, 78] width 92 height 21
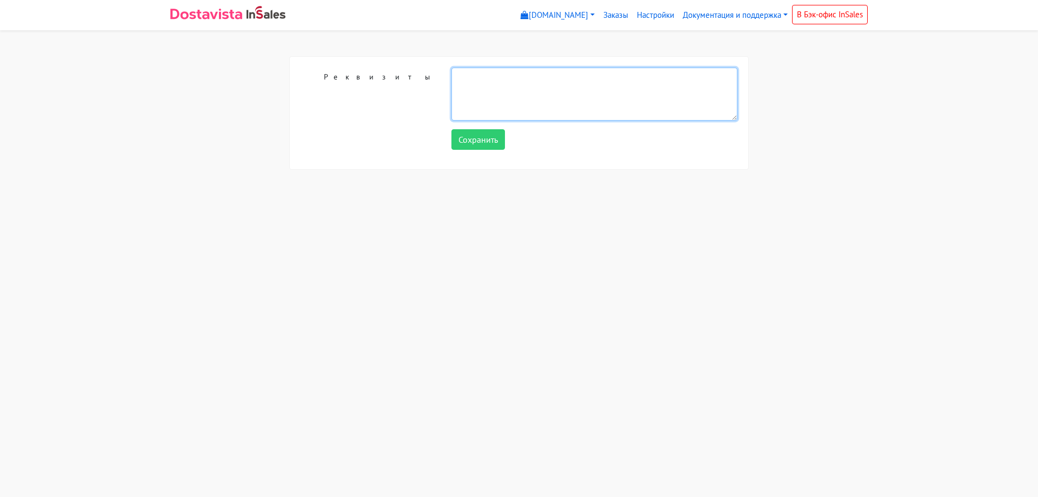
click at [480, 80] on textarea at bounding box center [594, 94] width 286 height 53
paste textarea "Наименование Юридический адрес ОГРНИП ИНН КПП БИК Расчетный счет в ООО "Банк То…"
click at [535, 86] on textarea "Наименование Юридический адрес ОГРНИП ИНН КПП БИК Расчетный счет в ООО "Банк То…" at bounding box center [594, 94] width 286 height 53
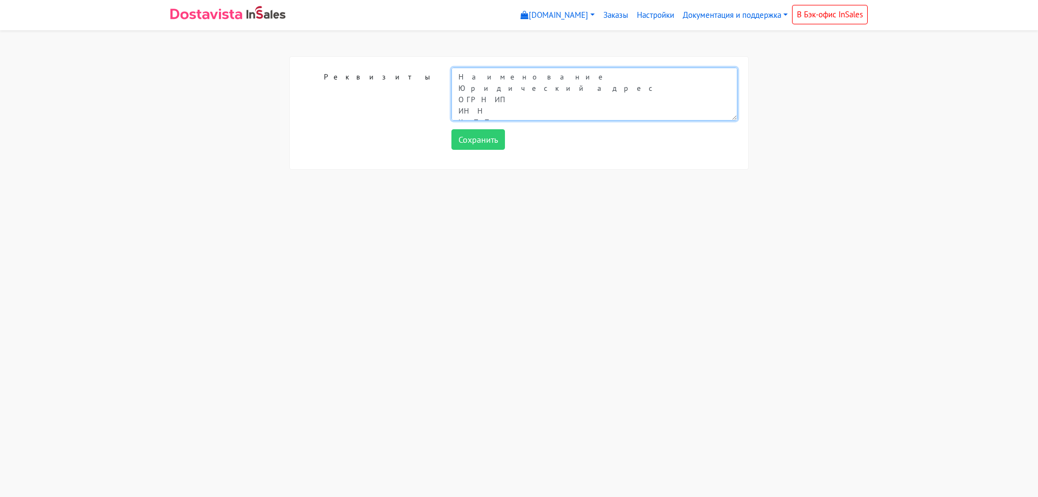
click at [544, 73] on textarea "Наименование Юридический адрес ОГРНИП ИНН КПП БИК Расчетный счет в ООО "Банк То…" at bounding box center [594, 94] width 286 height 53
paste textarea "Индивидуальный предприниматель Волков Станислав Юрьевич"
click at [553, 90] on textarea "Наименование Индивидуальный предприниматель Волков Станислав Юрьевич Юридически…" at bounding box center [594, 94] width 286 height 53
paste textarea "442963, РОССИЯ, обл ПЕНЗЕНСКАЯ, г ЗАРЕЧНЫЙ, ул ЛЕНИНА, ДОМ 10А, кв 10"
click at [556, 112] on textarea "Наименование Индивидуальный предприниматель Волков Станислав Юрьевич Юридически…" at bounding box center [594, 94] width 286 height 53
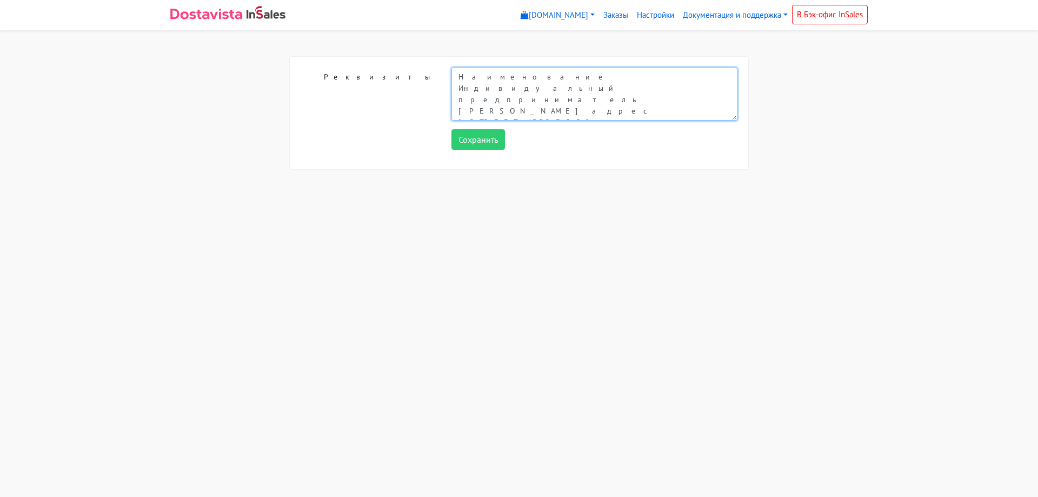
paste textarea "325580000000657"
click at [569, 103] on textarea "Наименование Индивидуальный предприниматель Волков Станислав Юрьевич Юридически…" at bounding box center [594, 94] width 286 height 53
paste textarea "583804528256"
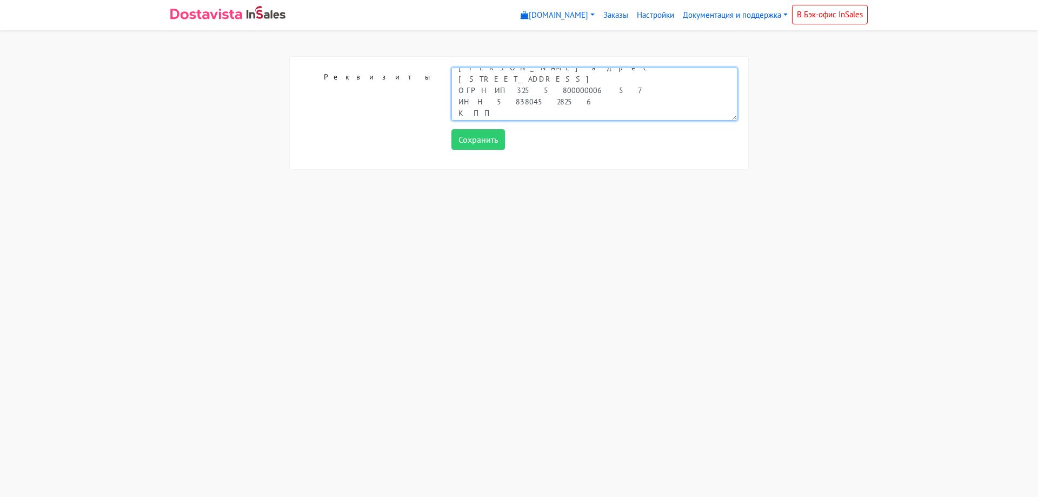
click at [530, 103] on textarea "Наименование Индивидуальный предприниматель Волков Станислав Юрьевич Юридически…" at bounding box center [594, 94] width 286 height 53
paste textarea "044525104"
click at [616, 113] on textarea "Наименование Индивидуальный предприниматель Волков Станислав Юрьевич Юридически…" at bounding box center [594, 94] width 286 height 53
paste textarea "40802810820000528865"
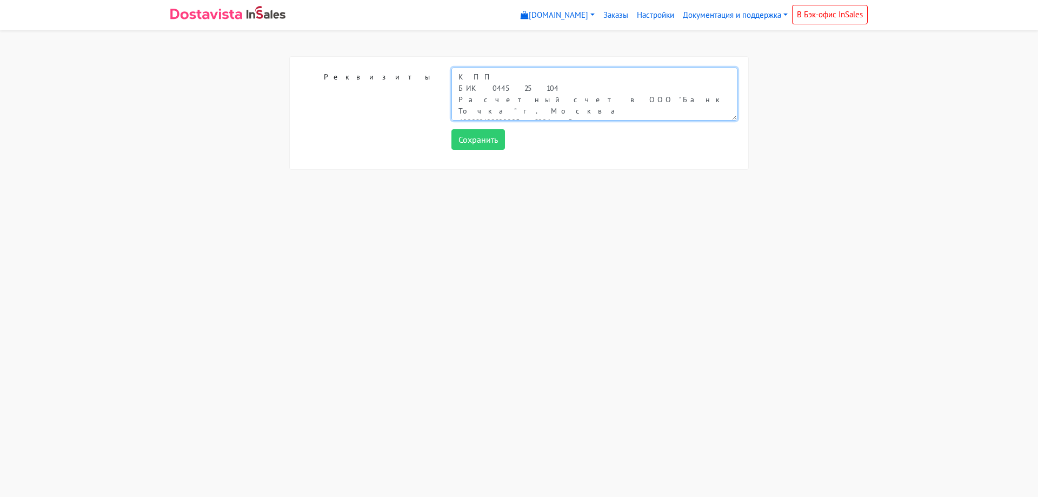
click at [623, 95] on textarea "Наименование Индивидуальный предприниматель Волков Станислав Юрьевич Юридически…" at bounding box center [594, 94] width 286 height 53
click at [622, 89] on textarea "Наименование Индивидуальный предприниматель Волков Станислав Юрьевич Юридически…" at bounding box center [594, 94] width 286 height 53
paste textarea "30101810745374525104"
click at [552, 99] on textarea "Наименование Индивидуальный предприниматель Волков Станислав Юрьевич Юридически…" at bounding box center [594, 94] width 286 height 53
paste textarea "+7 (495) 649-89-16"
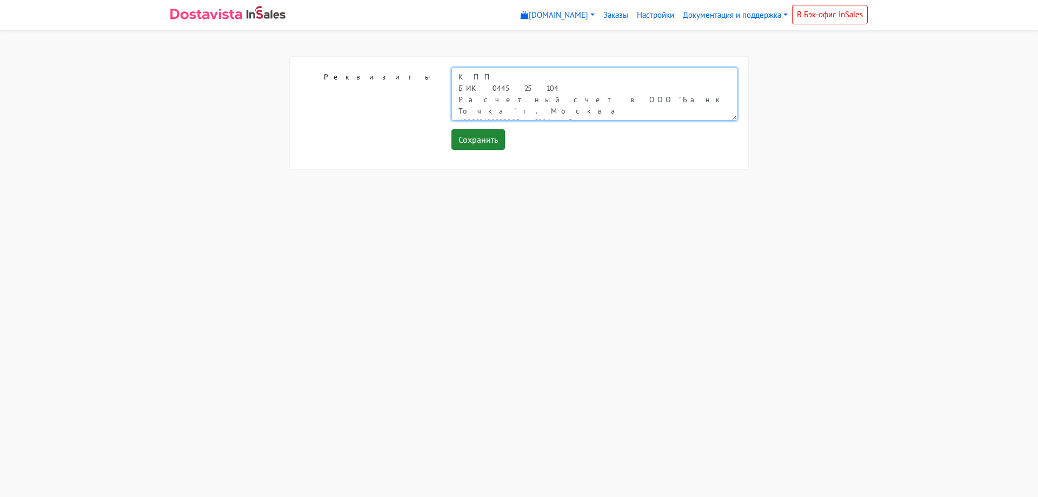
type textarea "Наименование Индивидуальный предприниматель Волков Станислав Юрьевич Юридически…"
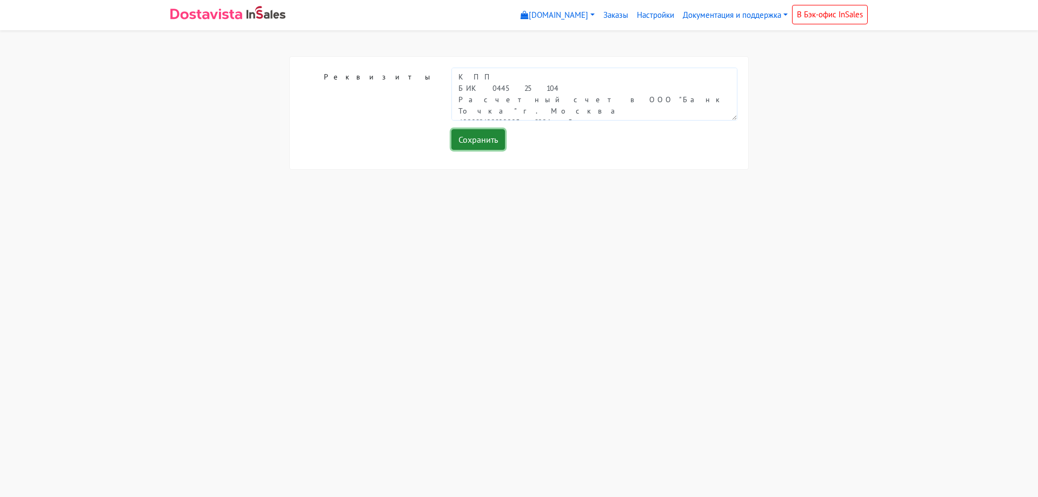
click at [489, 145] on input "Сохранить" at bounding box center [478, 139] width 54 height 21
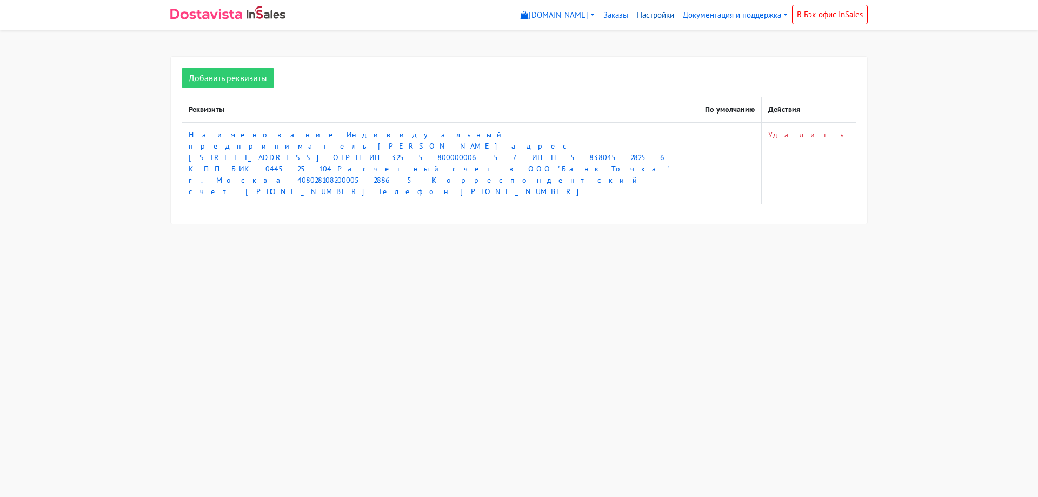
click at [658, 17] on link "Настройки" at bounding box center [655, 15] width 46 height 21
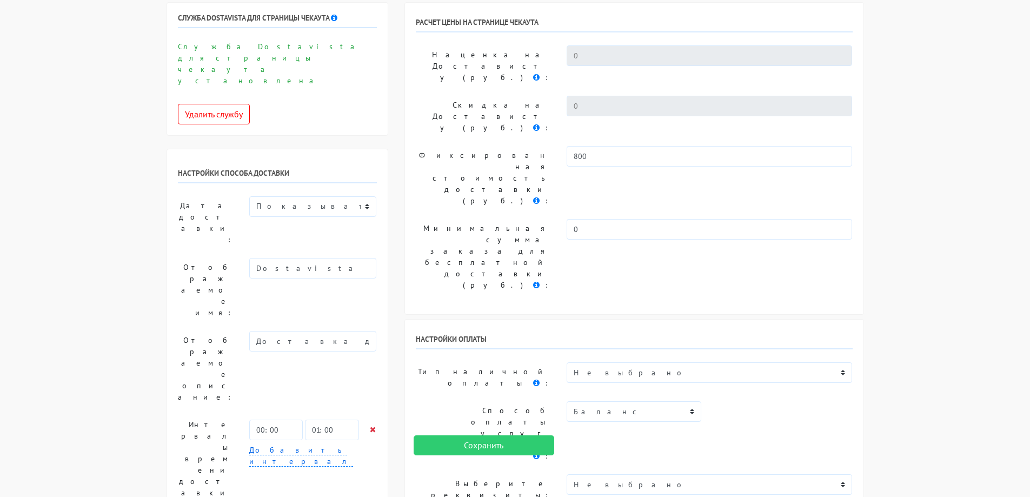
scroll to position [108, 0]
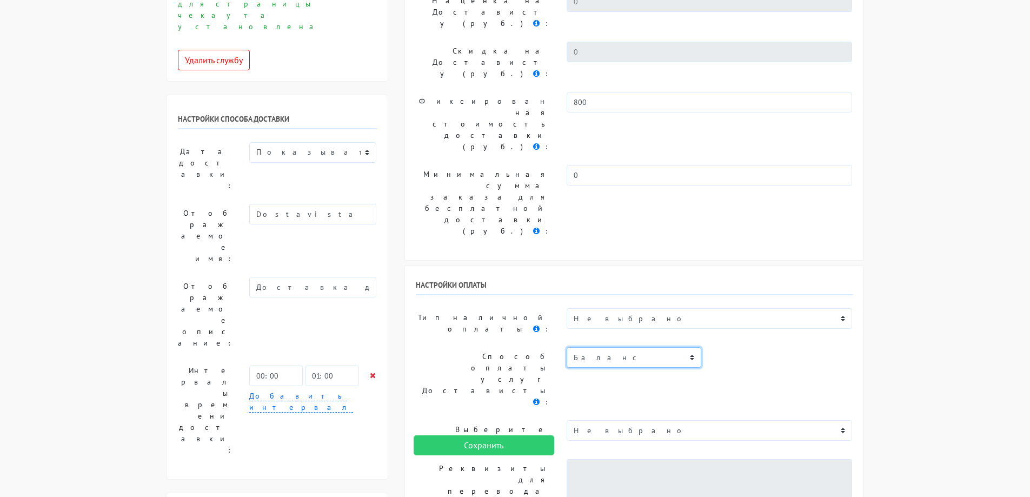
click at [640, 347] on select "Баланс" at bounding box center [633, 357] width 135 height 21
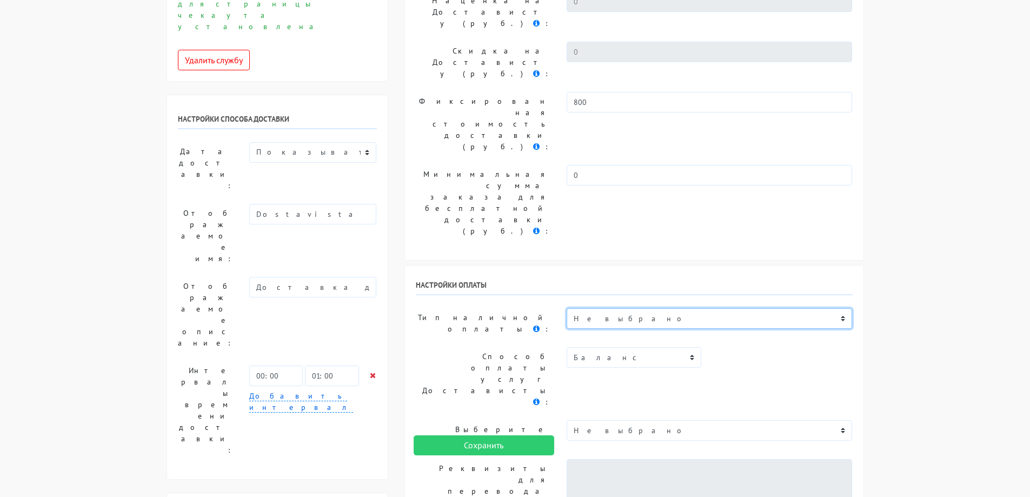
click at [636, 308] on select "Не выбрано Точка Плати частями Оплата банковской [DOMAIN_NAME], Mastercard, МИР…" at bounding box center [709, 318] width 286 height 21
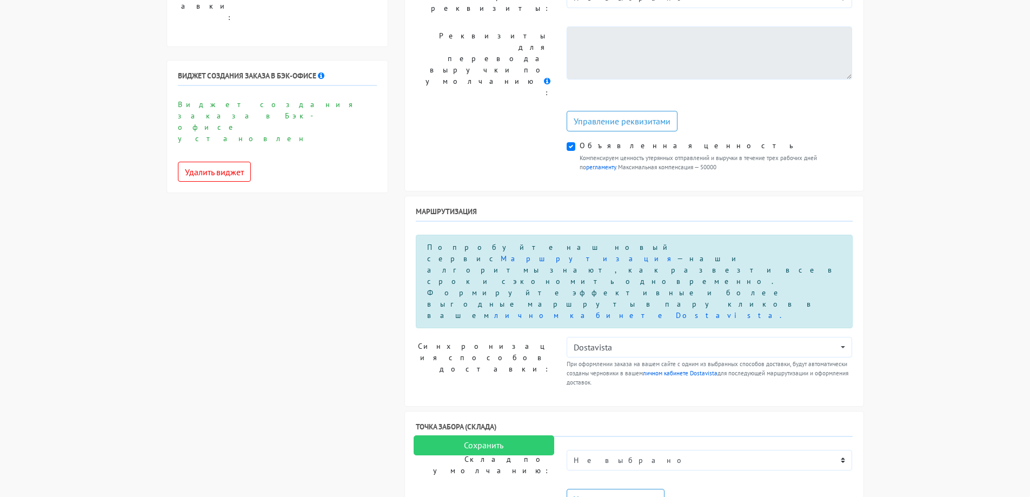
scroll to position [594, 0]
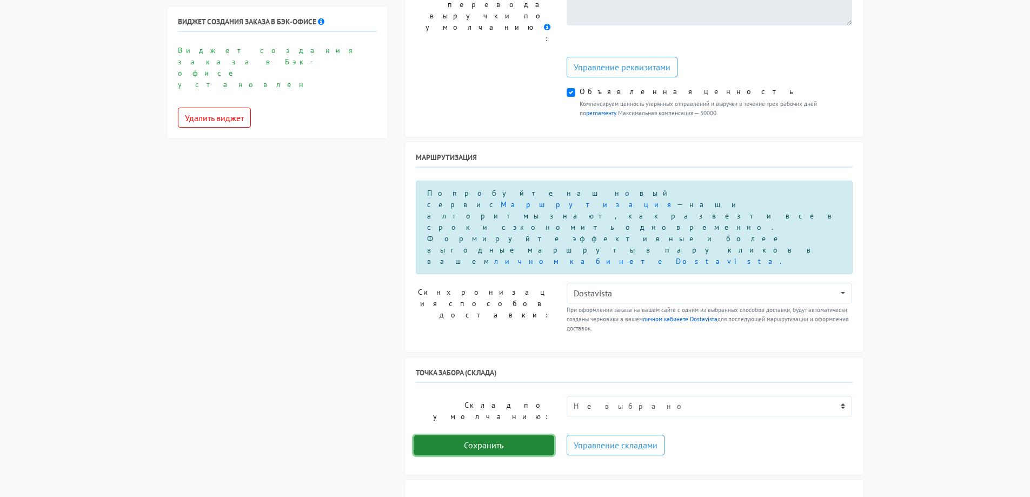
click at [540, 447] on input "Сохранить" at bounding box center [483, 445] width 141 height 21
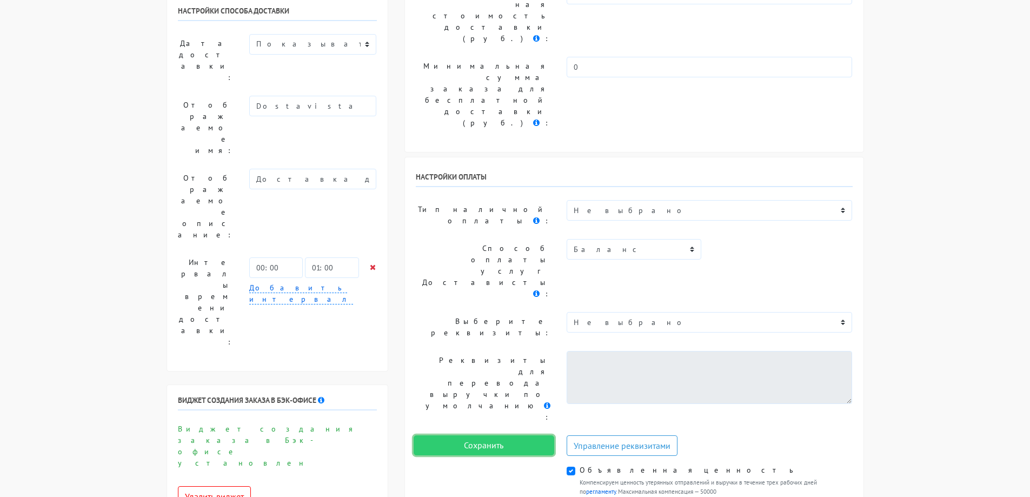
scroll to position [0, 0]
